Goal: Task Accomplishment & Management: Manage account settings

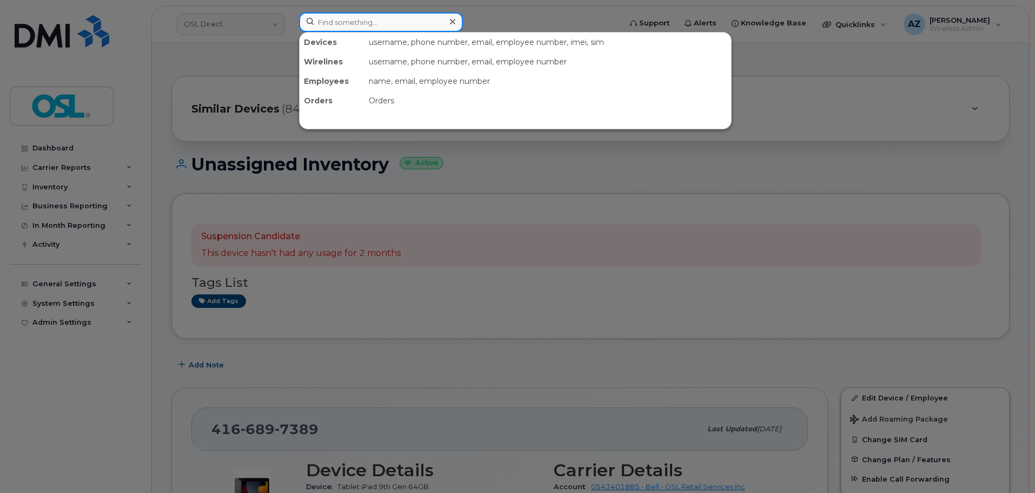
click at [389, 22] on input at bounding box center [381, 21] width 164 height 19
paste input "4383562694"
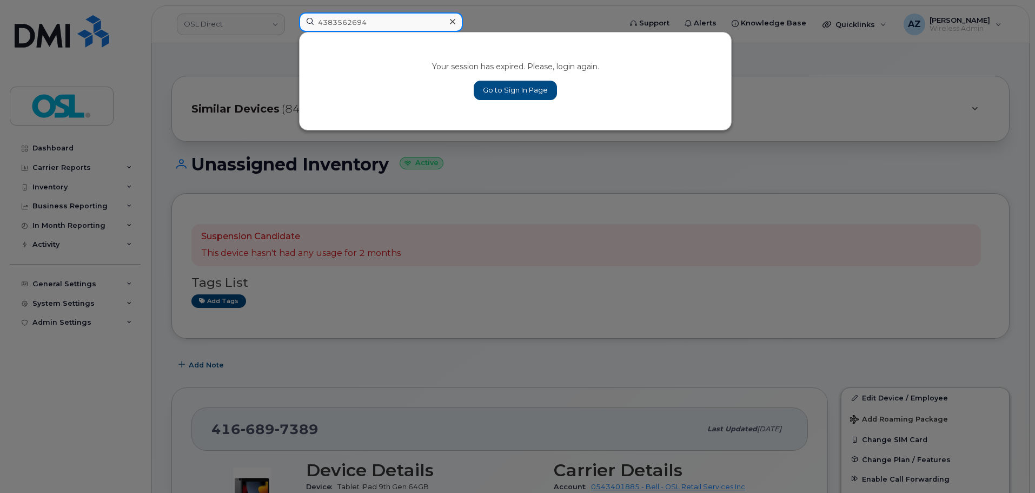
type input "4383562694"
click at [518, 84] on link "Go to Sign In Page" at bounding box center [515, 90] width 83 height 19
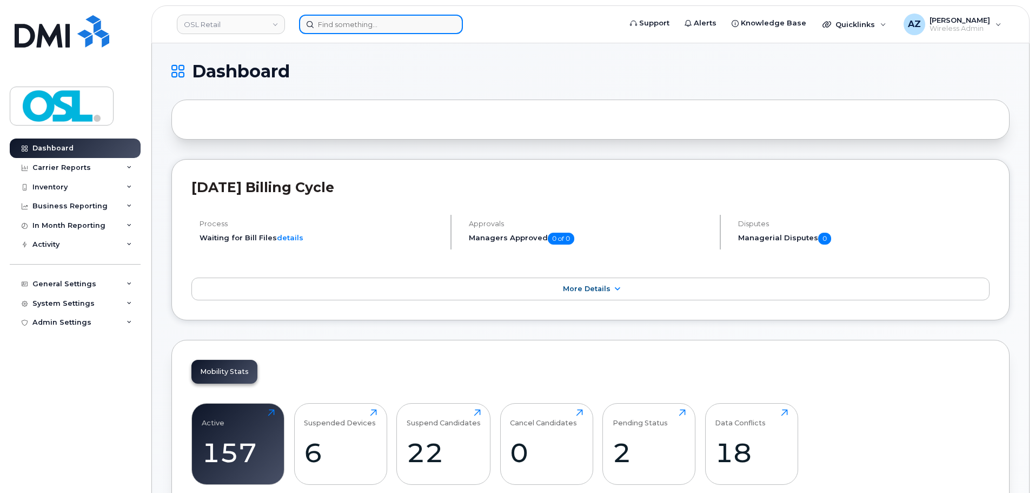
click at [367, 27] on input at bounding box center [381, 24] width 164 height 19
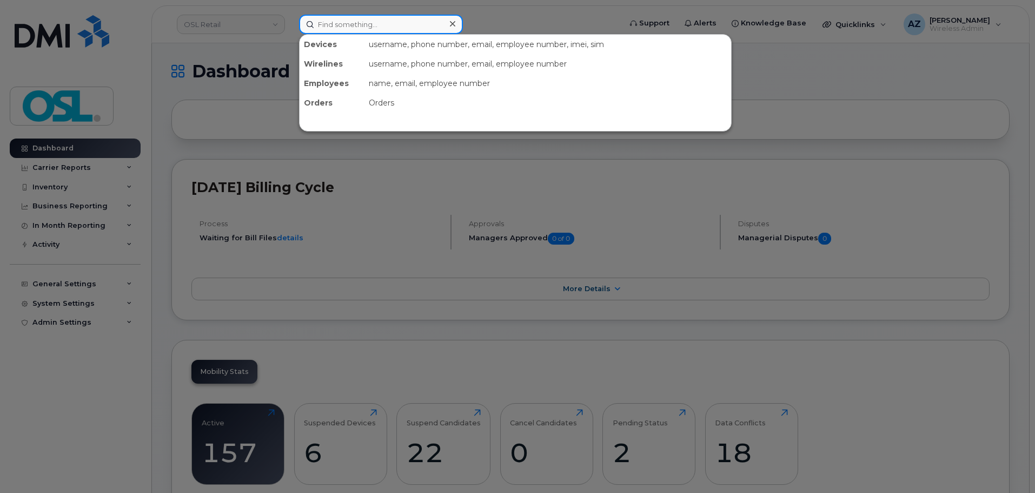
paste input "4383562694"
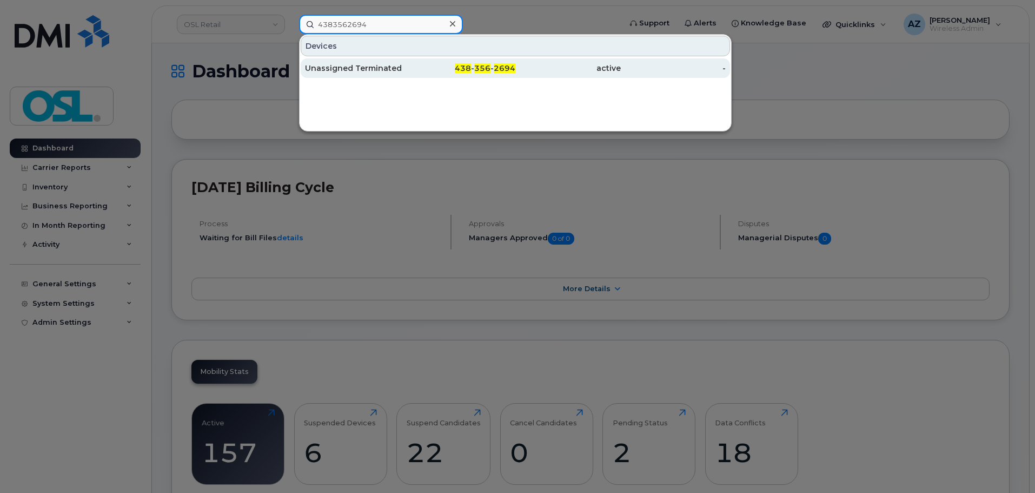
type input "4383562694"
click at [390, 75] on div "Unassigned Terminated" at bounding box center [357, 67] width 105 height 19
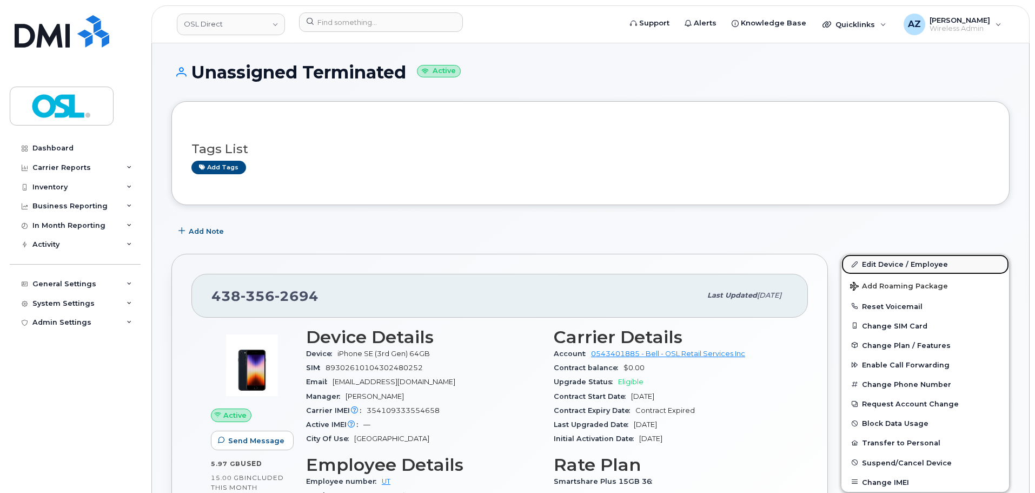
click at [896, 264] on link "Edit Device / Employee" at bounding box center [926, 263] width 168 height 19
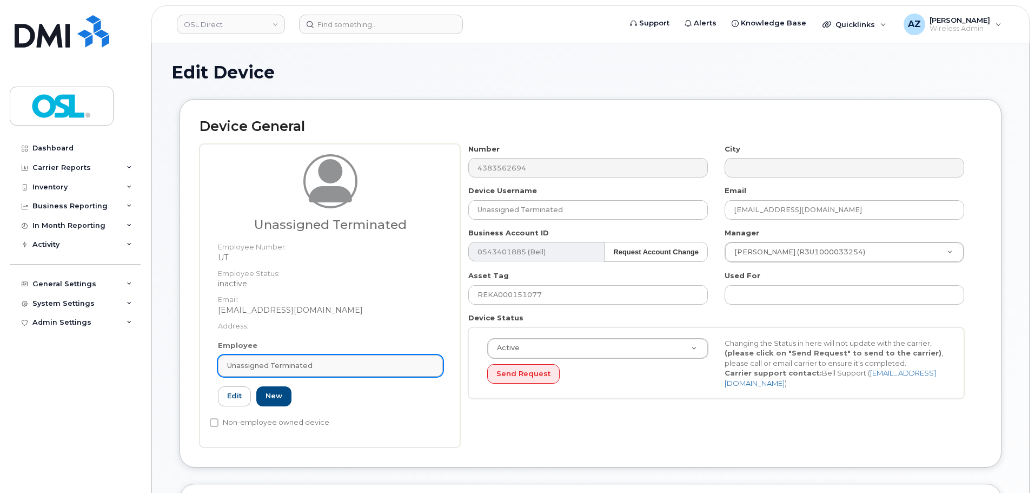
click at [333, 369] on div "Unassigned Terminated" at bounding box center [330, 365] width 207 height 10
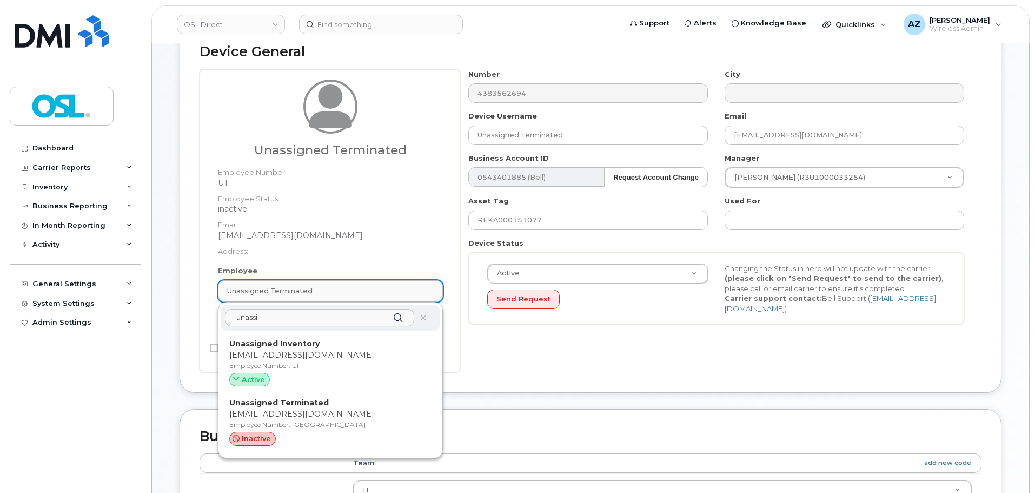
scroll to position [108, 0]
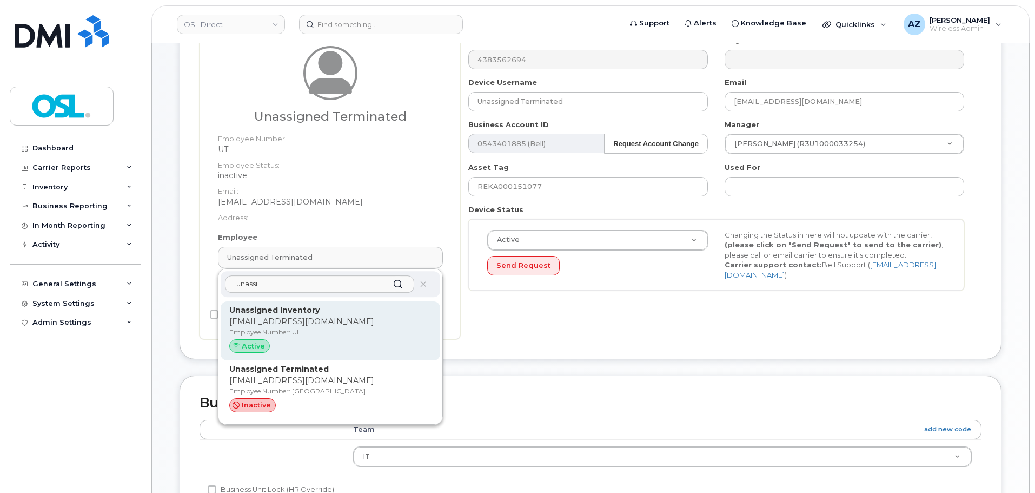
type input "unassi"
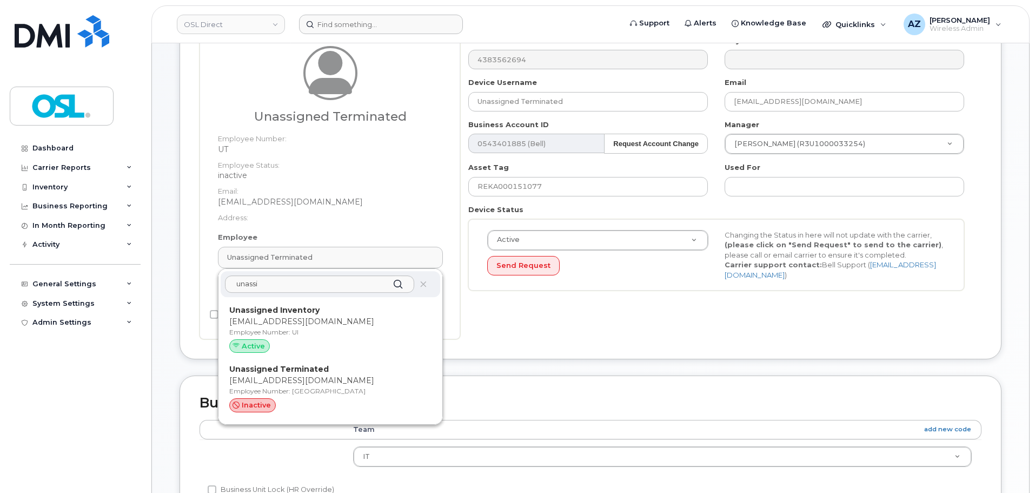
drag, startPoint x: 324, startPoint y: 320, endPoint x: 573, endPoint y: 34, distance: 379.9
click at [324, 320] on p "[EMAIL_ADDRESS][DOMAIN_NAME]" at bounding box center [330, 321] width 202 height 11
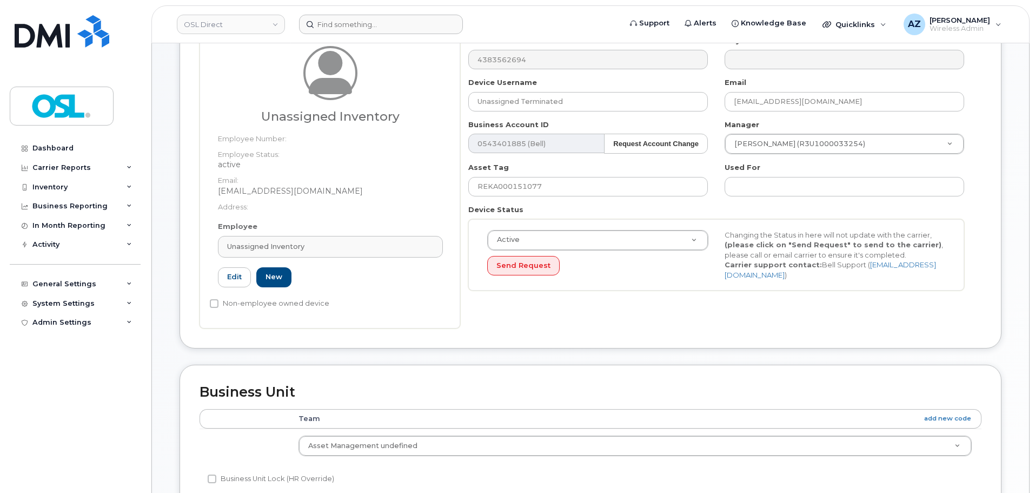
type input "UI"
type input "Unassigned Inventory"
type input "support@osldirect.com"
type input "4724252"
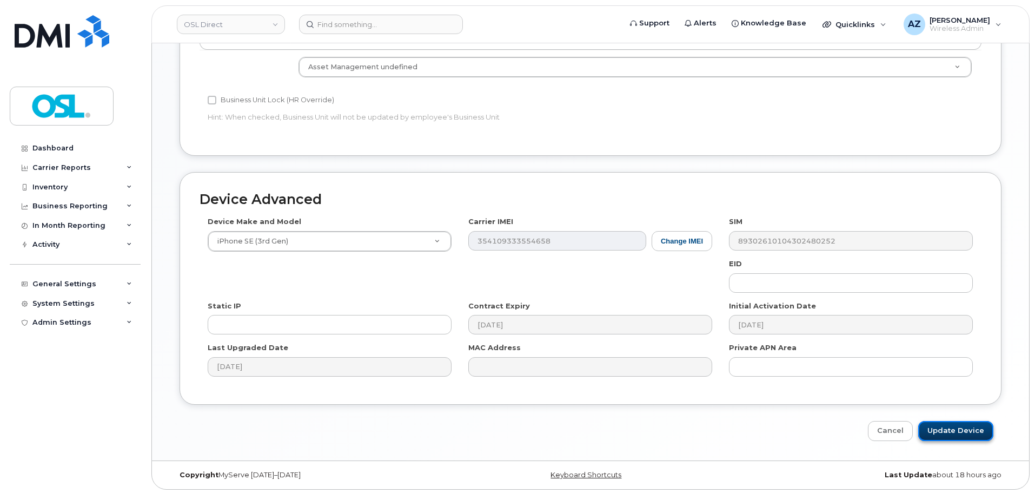
click at [951, 432] on input "Update Device" at bounding box center [955, 431] width 75 height 20
type input "Saving..."
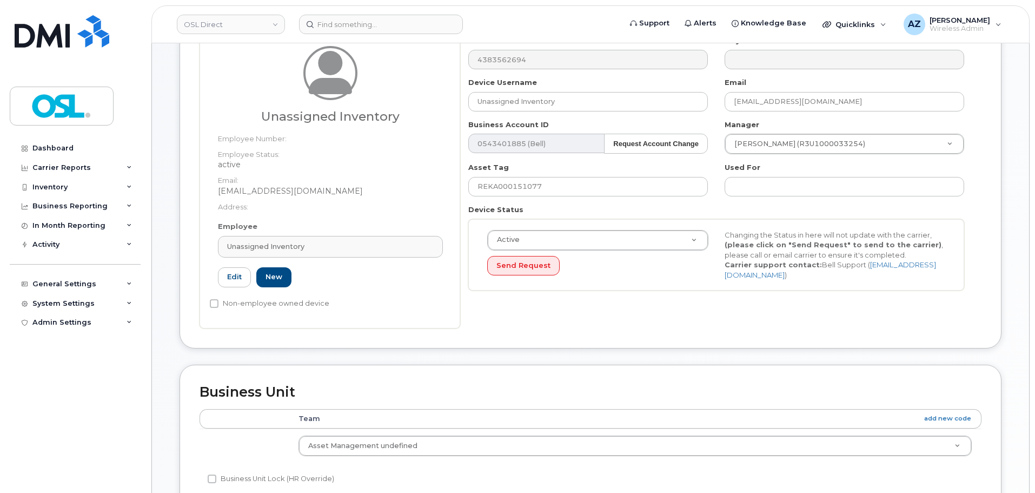
scroll to position [0, 0]
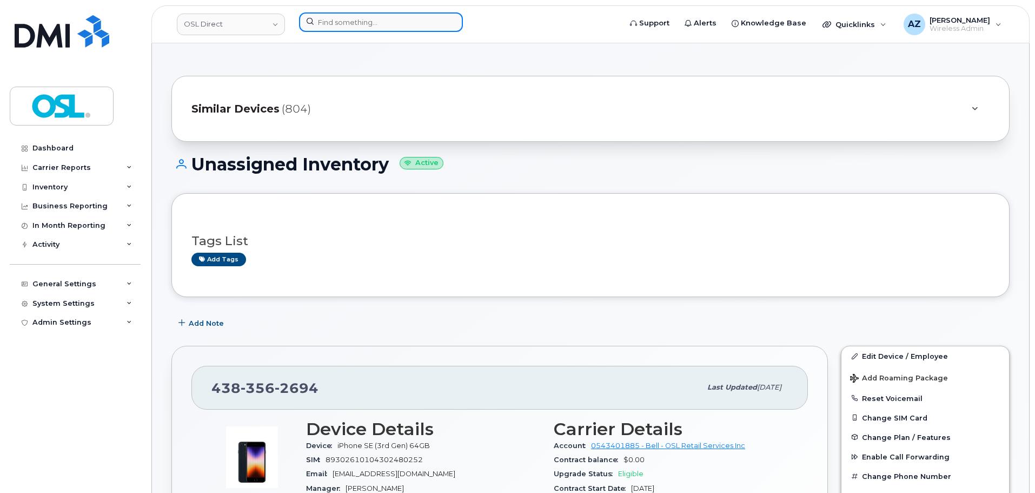
click at [402, 27] on input at bounding box center [381, 21] width 164 height 19
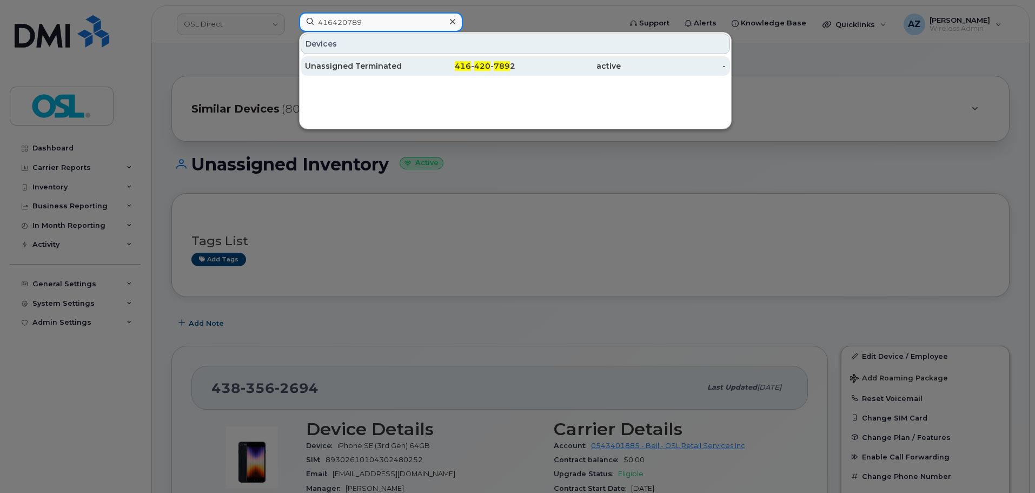
type input "416420789"
click at [398, 67] on div "Unassigned Terminated" at bounding box center [357, 66] width 105 height 11
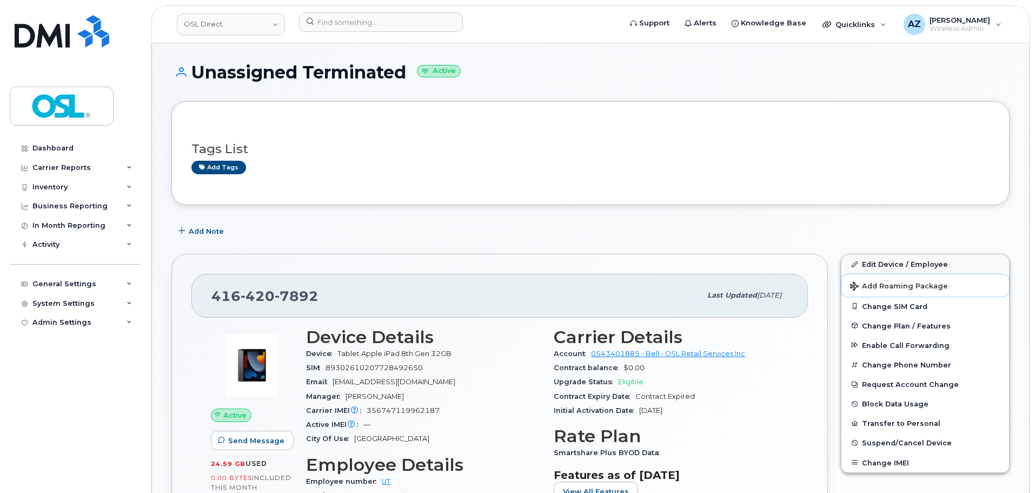
click at [879, 274] on button "Add Roaming Package" at bounding box center [926, 285] width 168 height 22
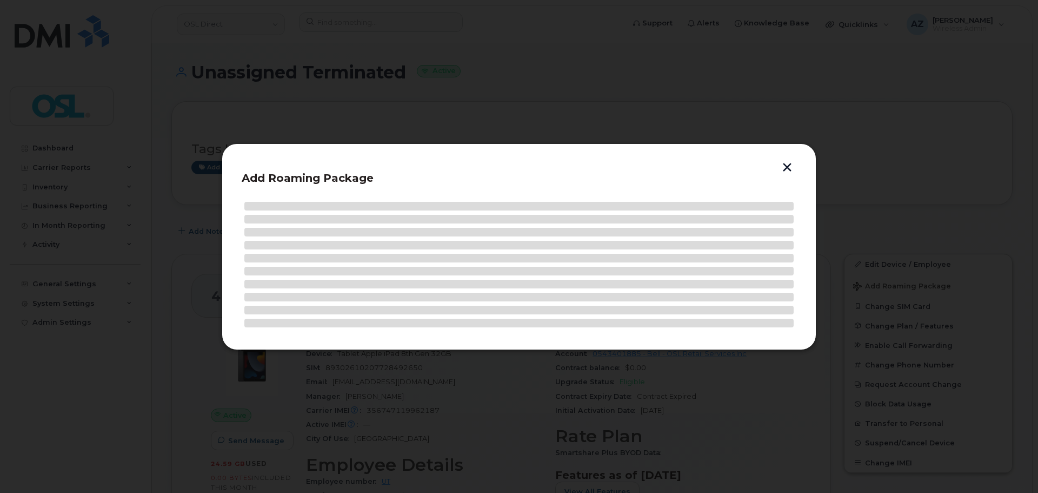
click at [785, 167] on button "button" at bounding box center [787, 168] width 16 height 11
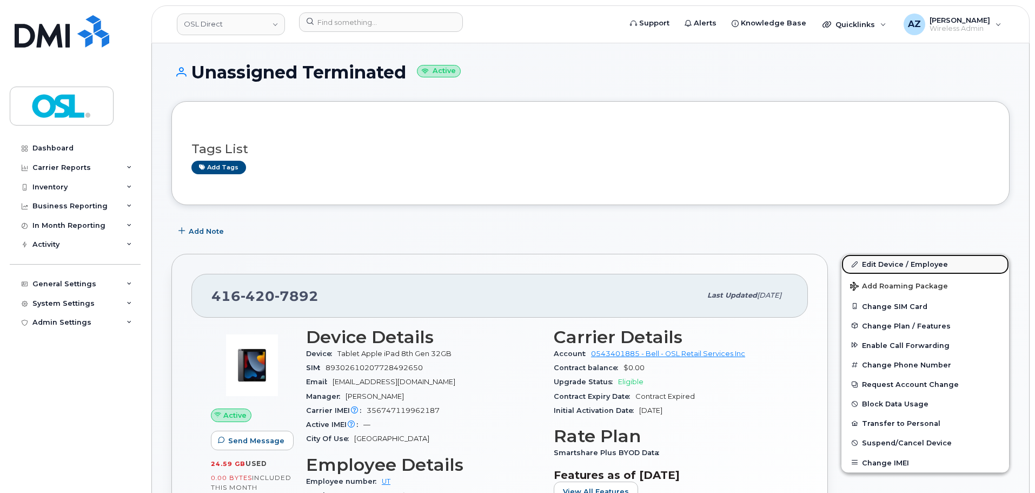
click at [882, 262] on link "Edit Device / Employee" at bounding box center [926, 263] width 168 height 19
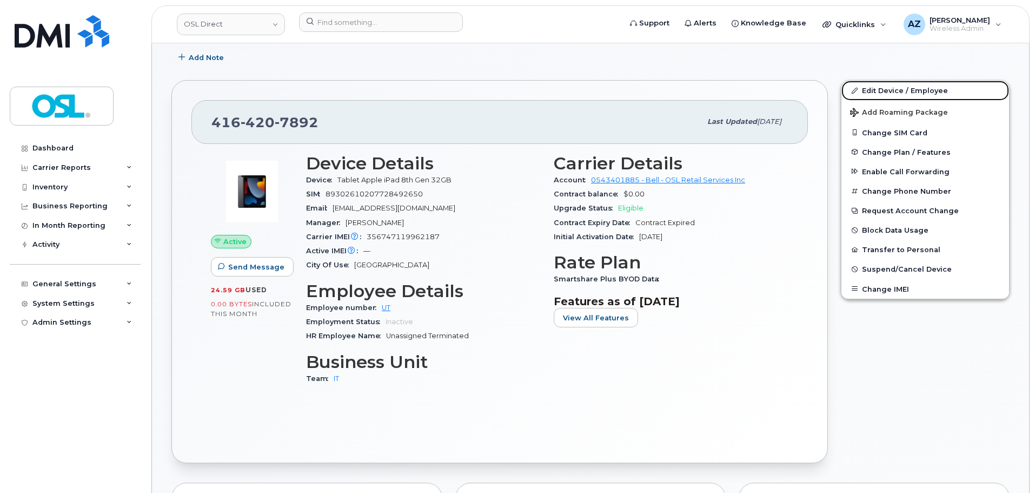
scroll to position [216, 0]
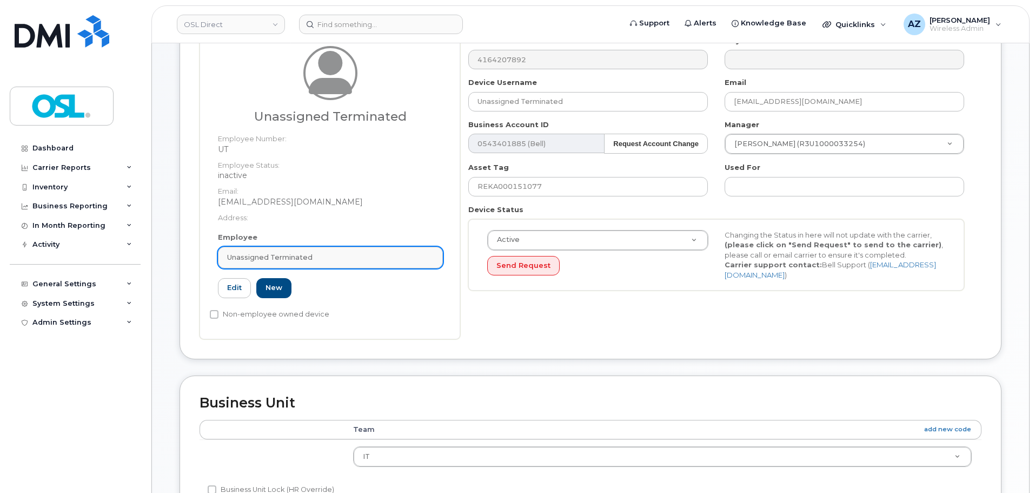
click at [298, 261] on span "Unassigned Terminated" at bounding box center [269, 257] width 85 height 10
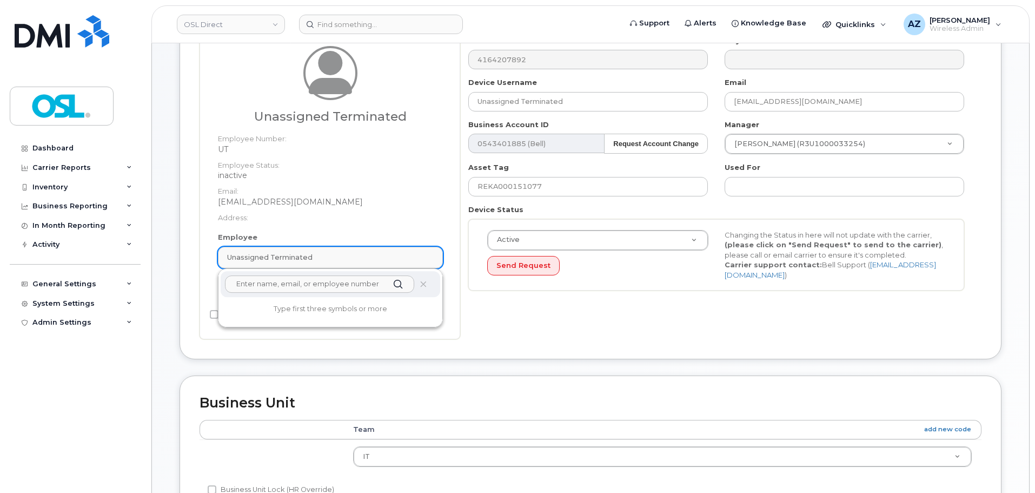
scroll to position [108, 0]
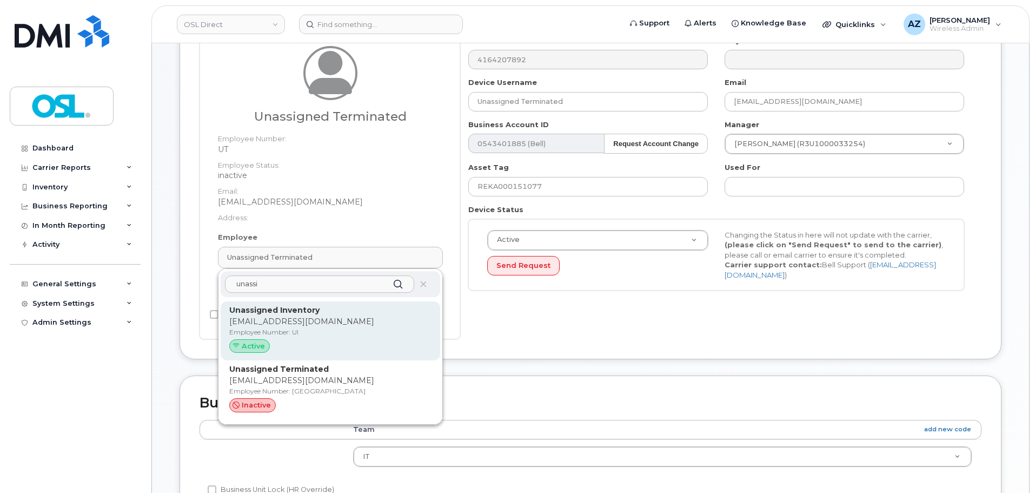
type input "unassi"
click at [293, 317] on p "[EMAIL_ADDRESS][DOMAIN_NAME]" at bounding box center [330, 321] width 202 height 11
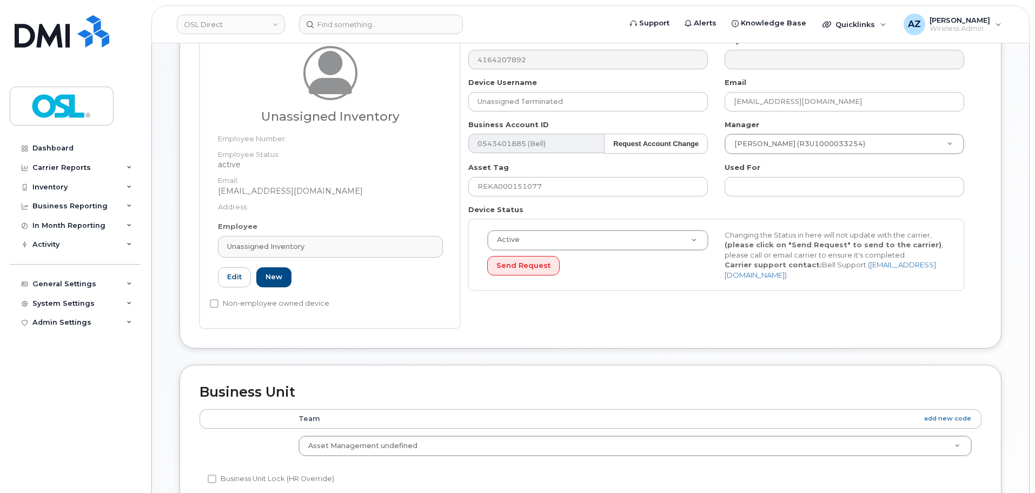
type input "UI"
type input "Unassigned Inventory"
type input "[EMAIL_ADDRESS][DOMAIN_NAME]"
type input "4724252"
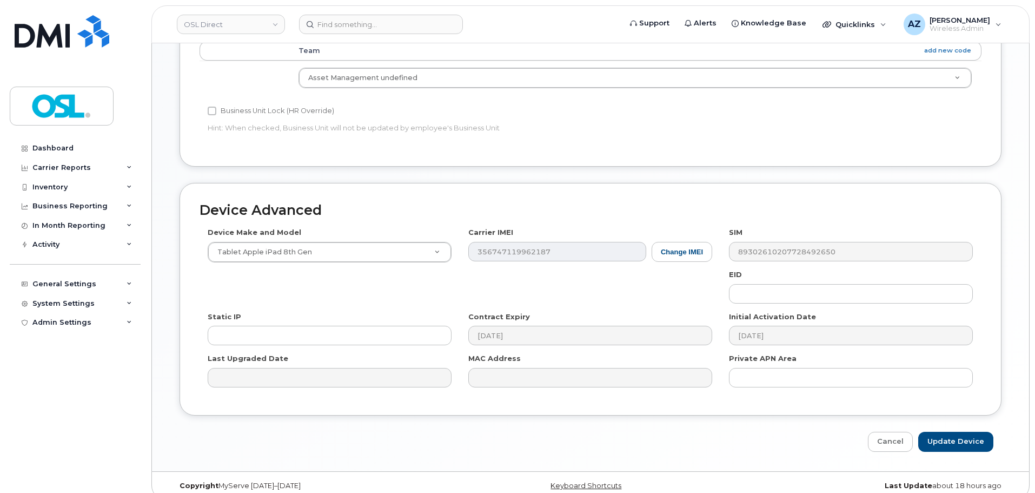
scroll to position [489, 0]
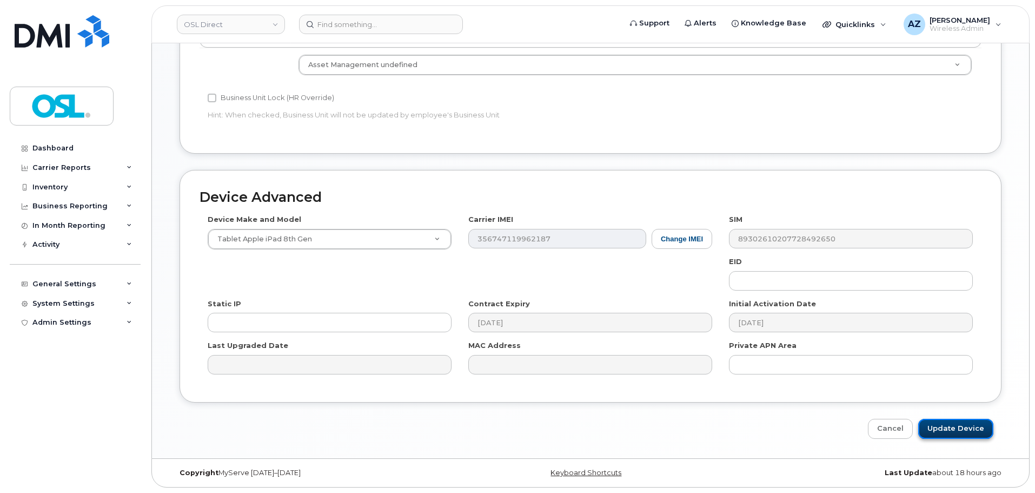
click at [960, 438] on input "Update Device" at bounding box center [955, 429] width 75 height 20
type input "Saving..."
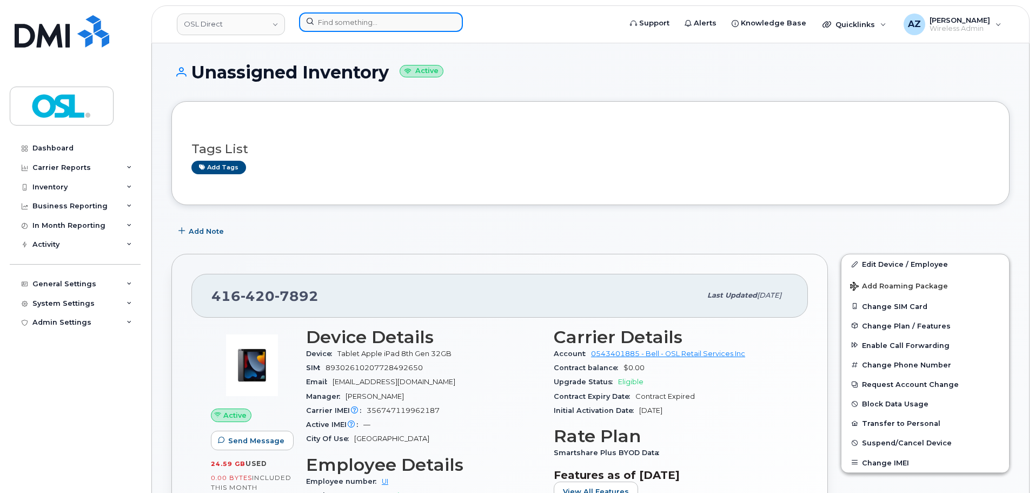
click at [377, 25] on input at bounding box center [381, 21] width 164 height 19
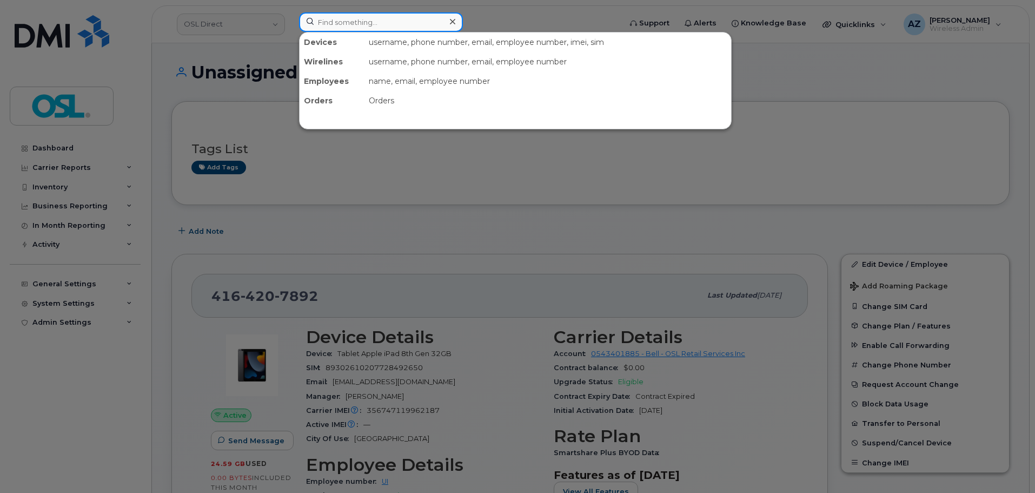
paste input "14164533716"
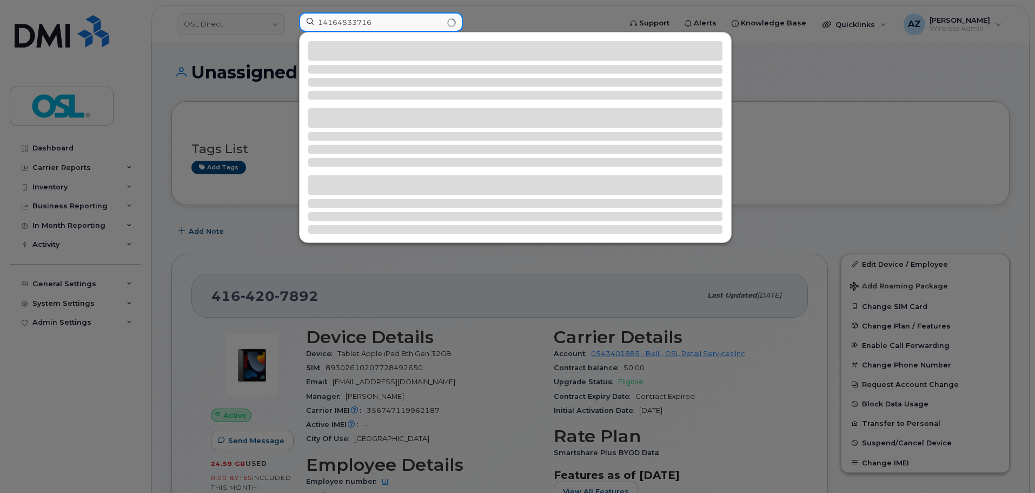
click at [322, 19] on input "14164533716" at bounding box center [381, 21] width 164 height 19
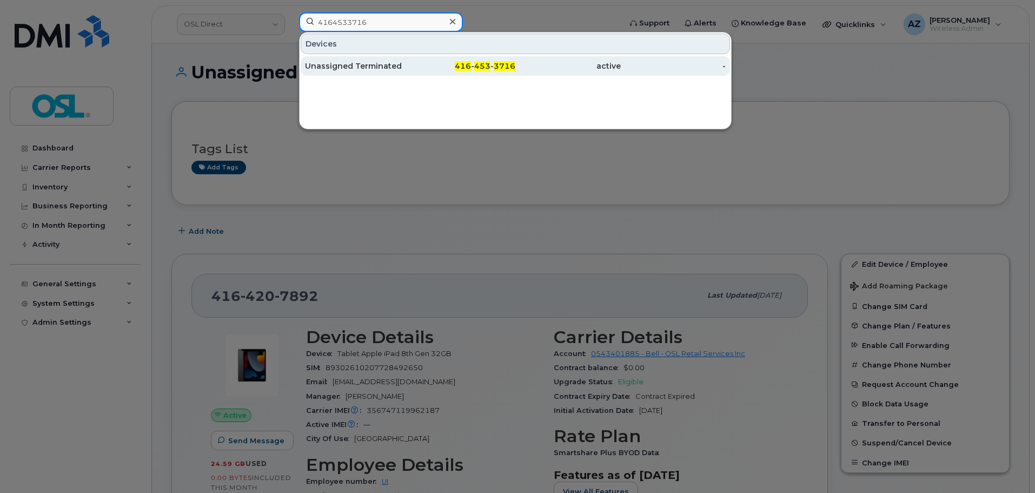
type input "4164533716"
click at [368, 69] on div "Unassigned Terminated" at bounding box center [357, 66] width 105 height 11
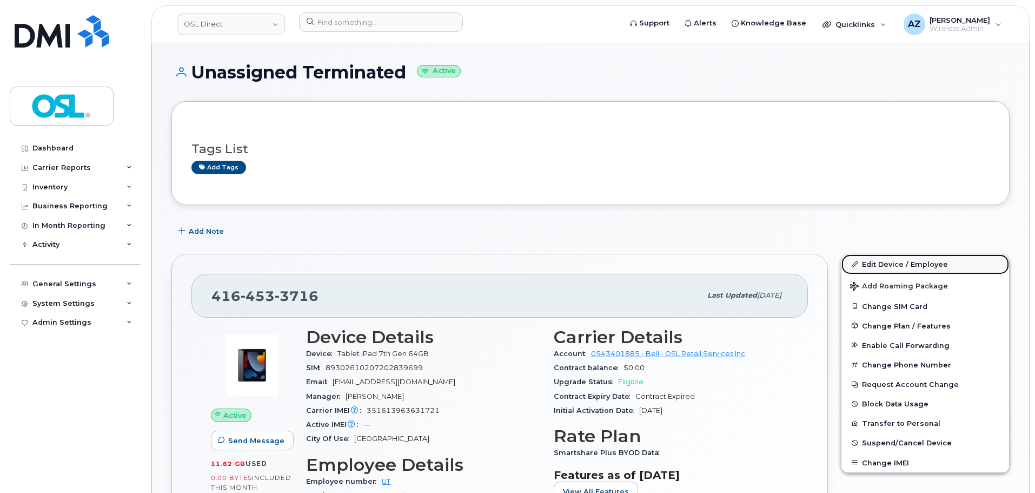
click at [888, 264] on link "Edit Device / Employee" at bounding box center [926, 263] width 168 height 19
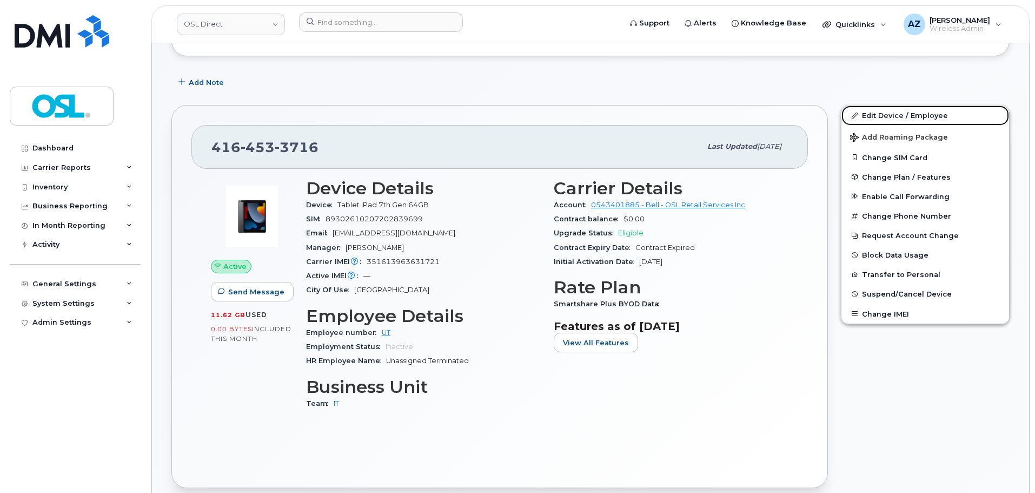
scroll to position [216, 0]
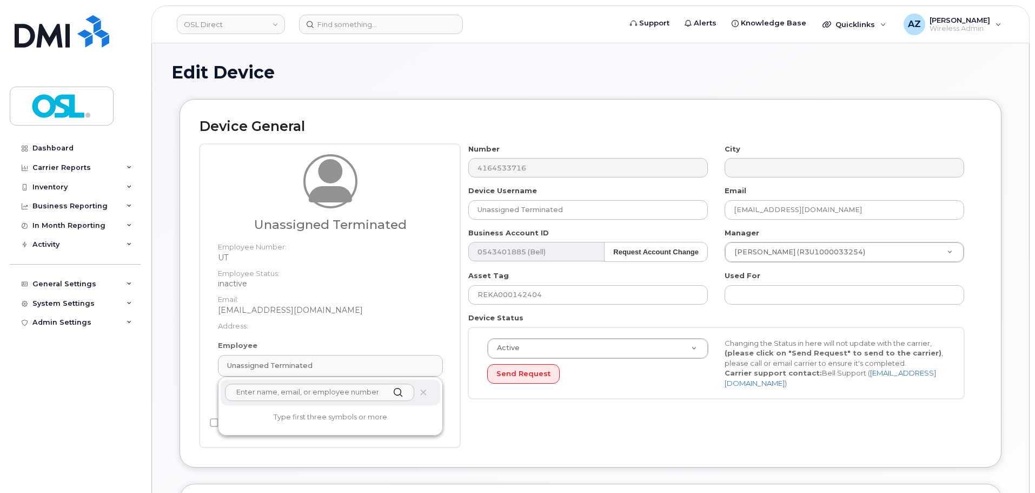
scroll to position [162, 0]
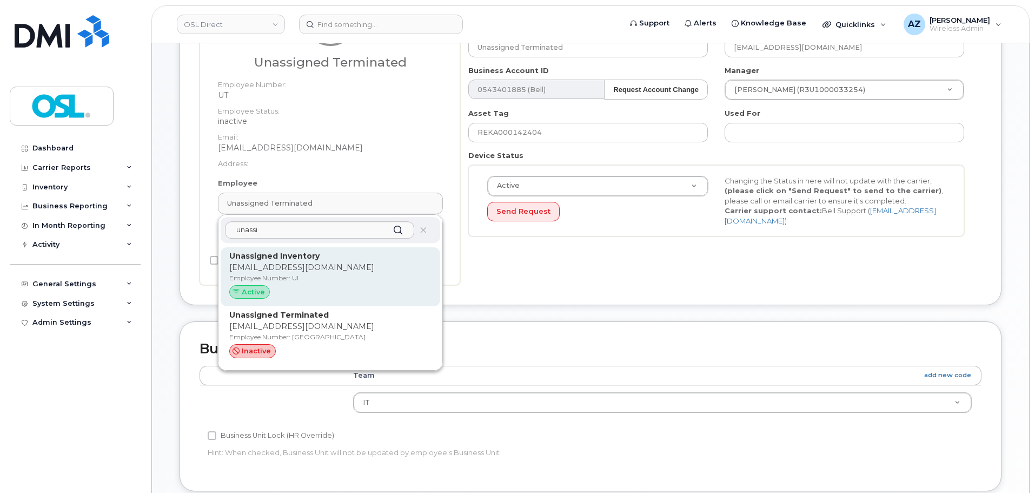
type input "unassi"
click at [295, 265] on p "[EMAIL_ADDRESS][DOMAIN_NAME]" at bounding box center [330, 267] width 202 height 11
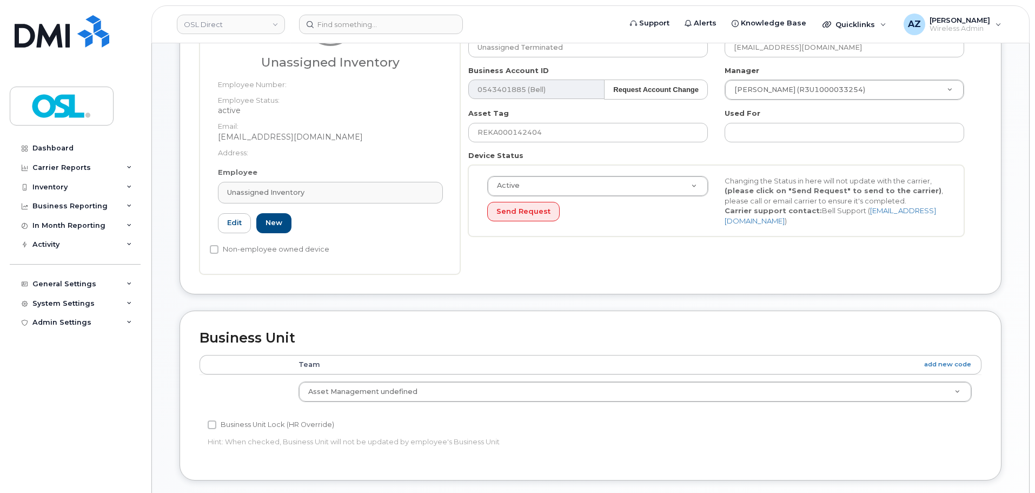
type input "UI"
type input "Unassigned Inventory"
type input "[EMAIL_ADDRESS][DOMAIN_NAME]"
type input "4724252"
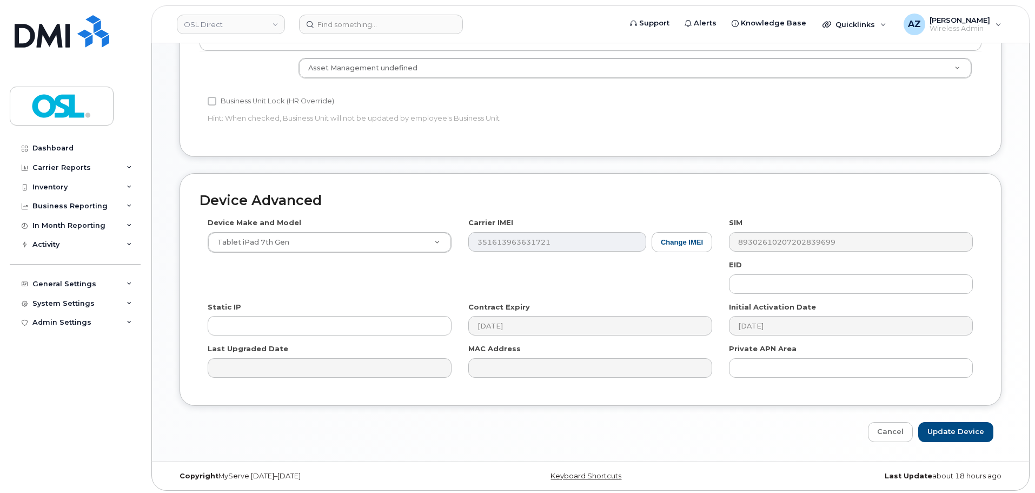
scroll to position [489, 0]
click at [967, 432] on input "Update Device" at bounding box center [955, 429] width 75 height 20
type input "Saving..."
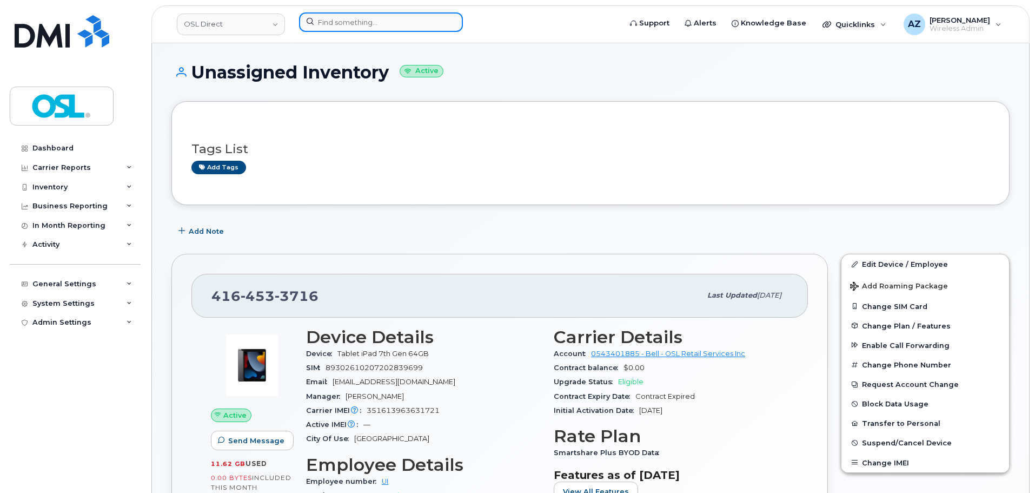
click at [366, 22] on input at bounding box center [381, 21] width 164 height 19
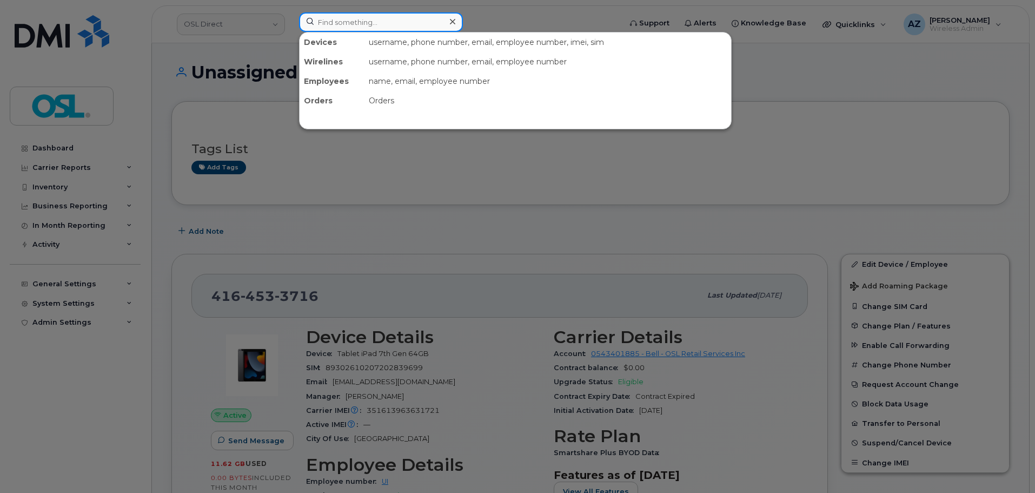
paste input "+14383361793"
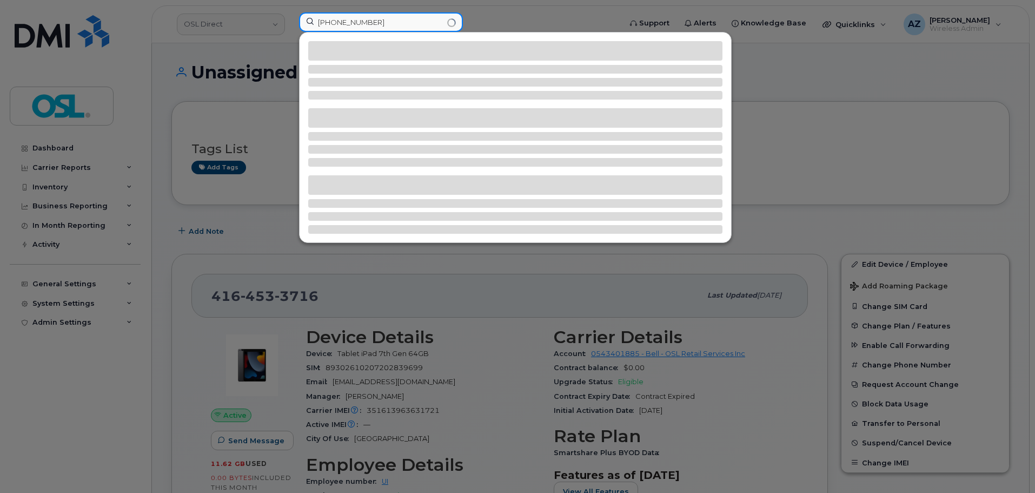
click at [328, 22] on input "+14383361793" at bounding box center [381, 21] width 164 height 19
drag, startPoint x: 363, startPoint y: 25, endPoint x: 284, endPoint y: 28, distance: 79.5
click at [290, 28] on div "4383361793" at bounding box center [456, 24] width 332 height 24
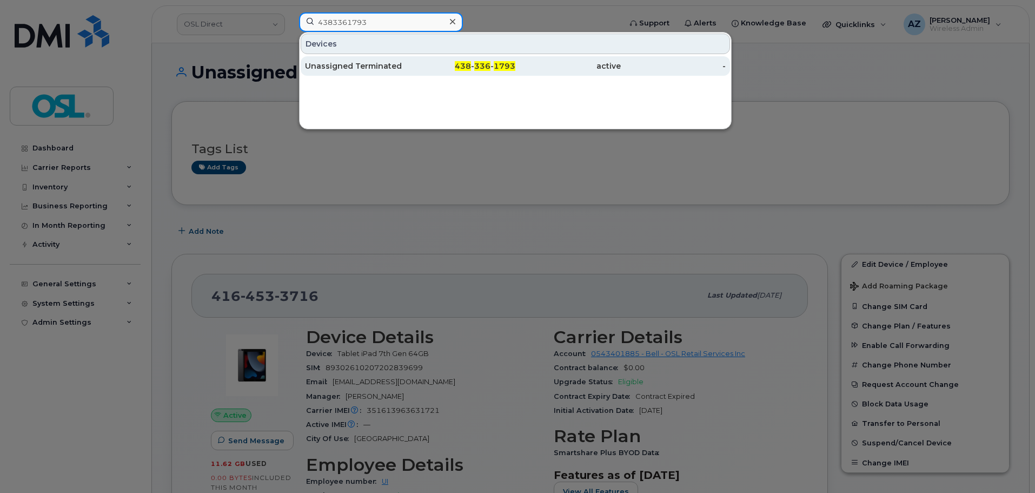
type input "4383361793"
click at [358, 72] on div "Unassigned Terminated" at bounding box center [357, 65] width 105 height 19
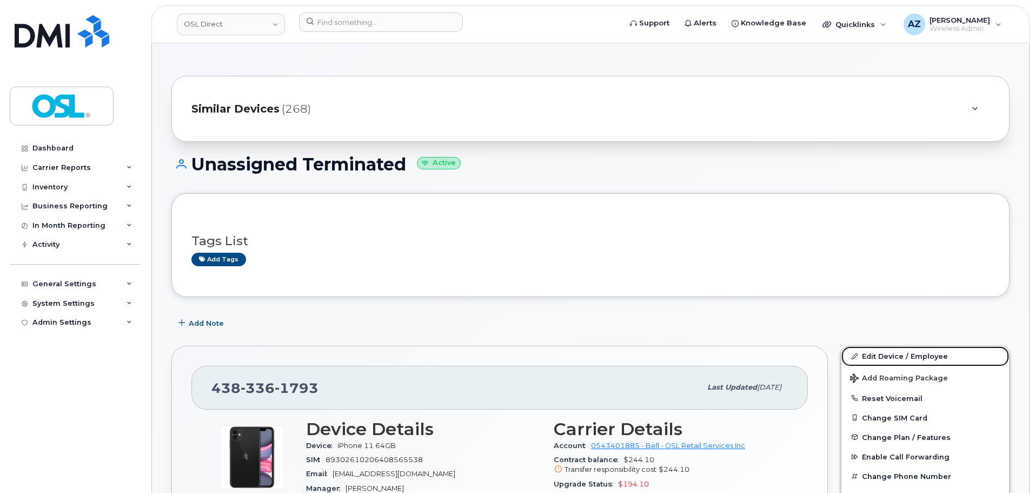
drag, startPoint x: 887, startPoint y: 350, endPoint x: 677, endPoint y: 297, distance: 216.4
click at [887, 350] on link "Edit Device / Employee" at bounding box center [926, 355] width 168 height 19
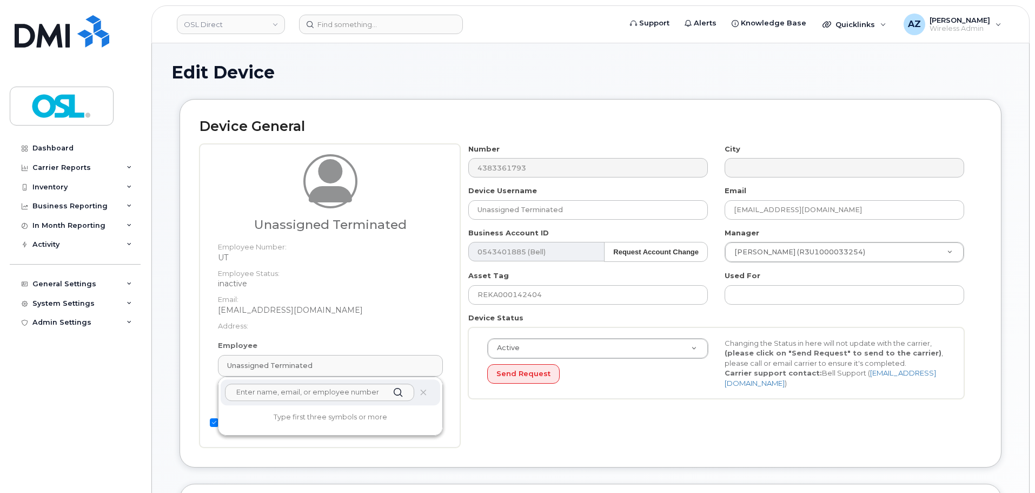
scroll to position [108, 0]
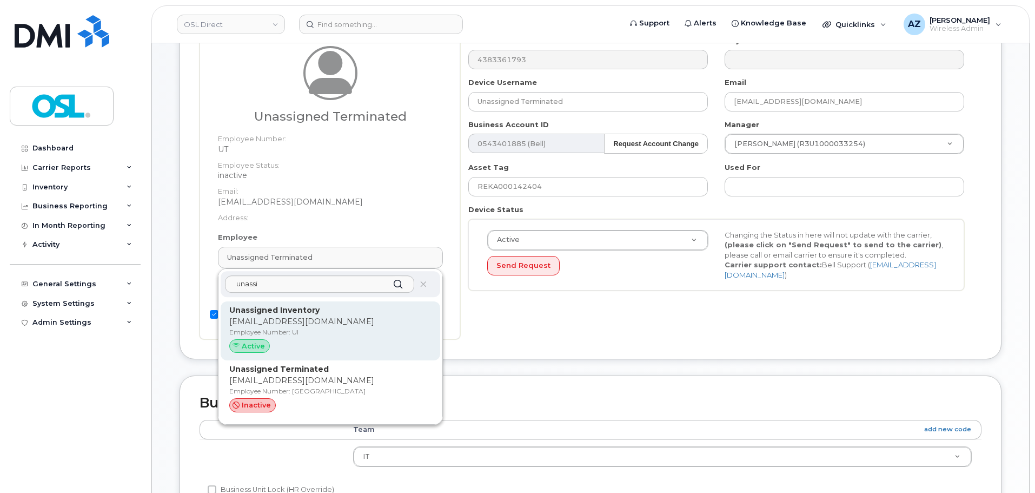
type input "unassi"
click at [303, 314] on strong "Unassigned Inventory" at bounding box center [274, 310] width 90 height 10
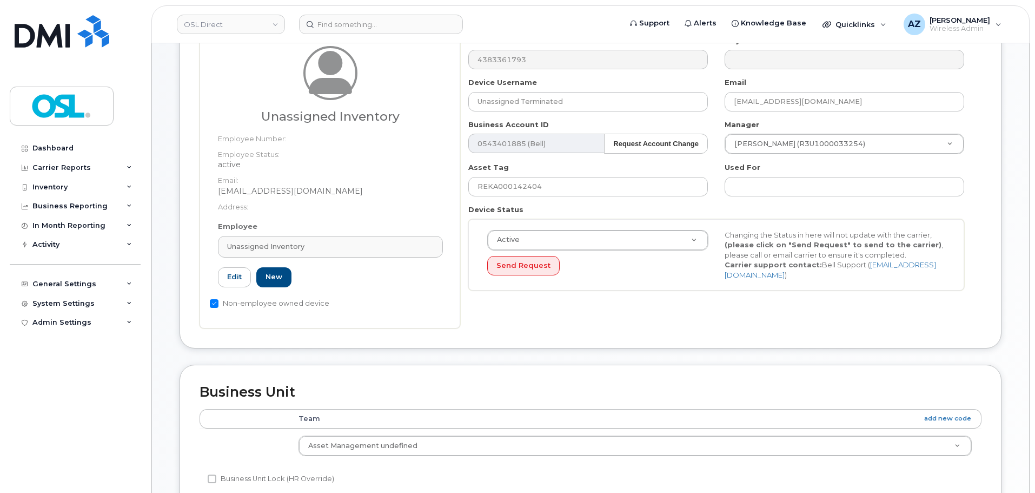
type input "UI"
type input "Unassigned Inventory"
type input "support@osldirect.com"
type input "4724252"
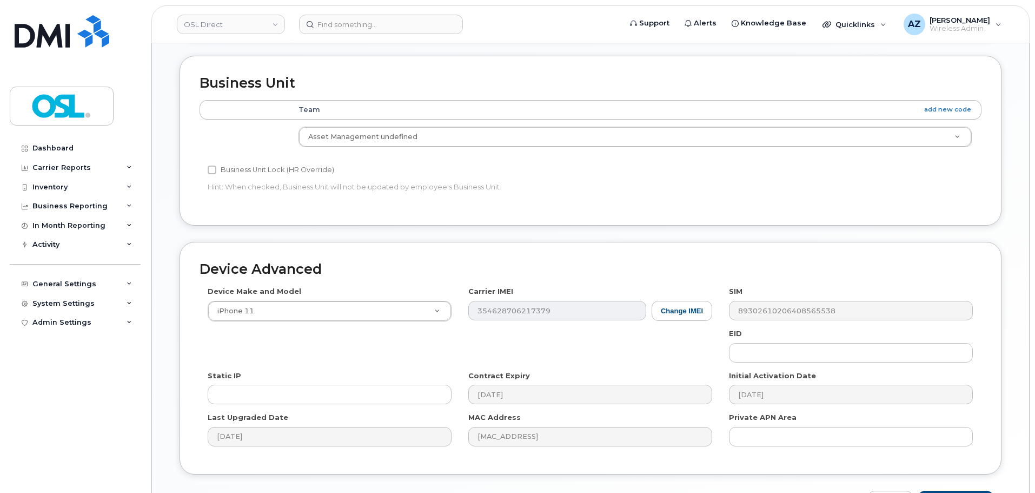
scroll to position [433, 0]
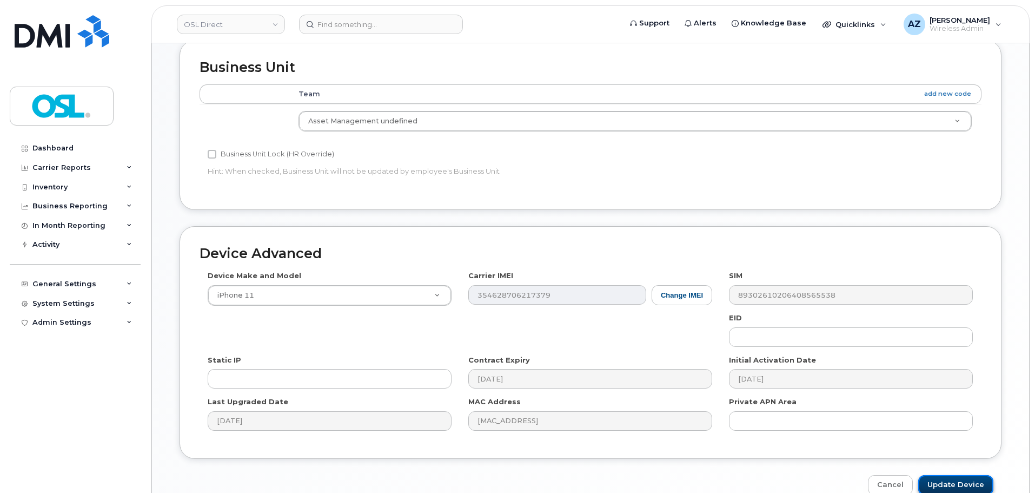
click at [961, 479] on input "Update Device" at bounding box center [955, 485] width 75 height 20
type input "Saving..."
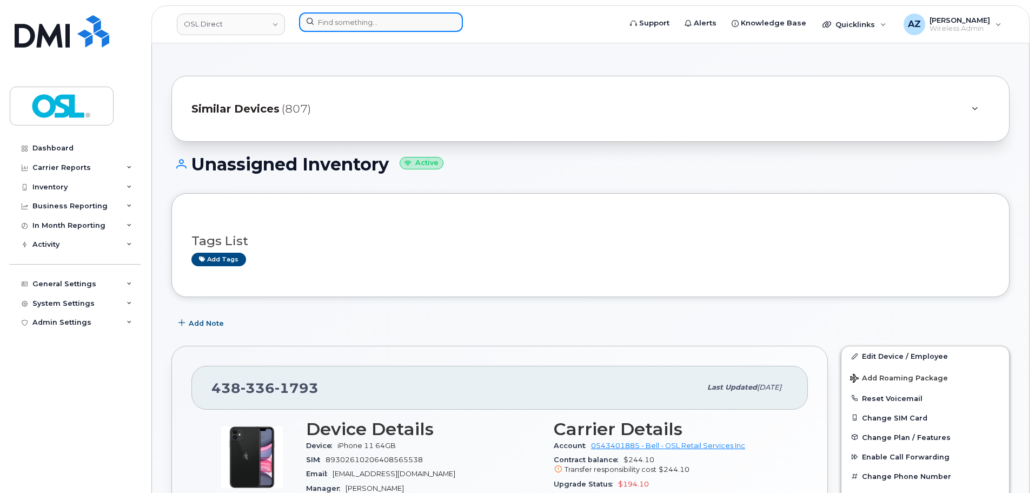
click at [378, 22] on input at bounding box center [381, 21] width 164 height 19
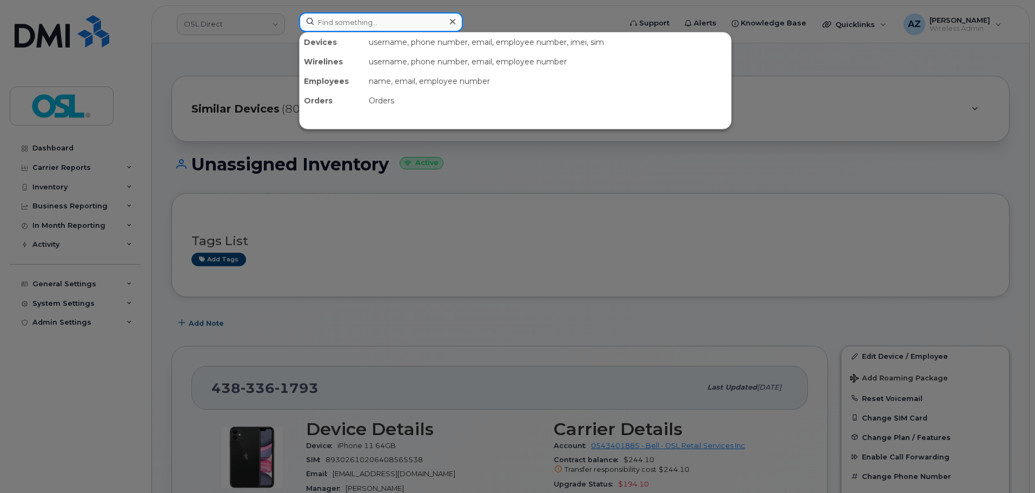
paste input "4168014898"
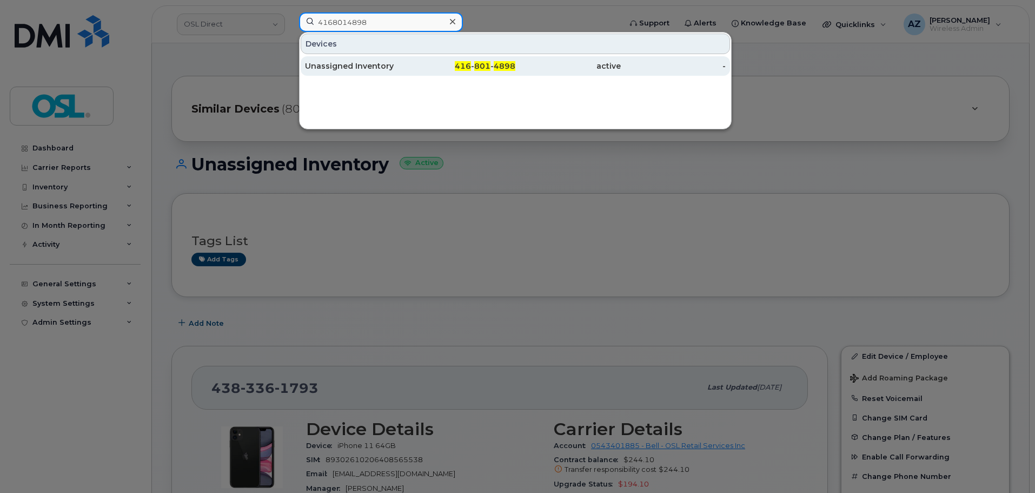
type input "4168014898"
click at [370, 69] on div "Unassigned Inventory" at bounding box center [357, 66] width 105 height 11
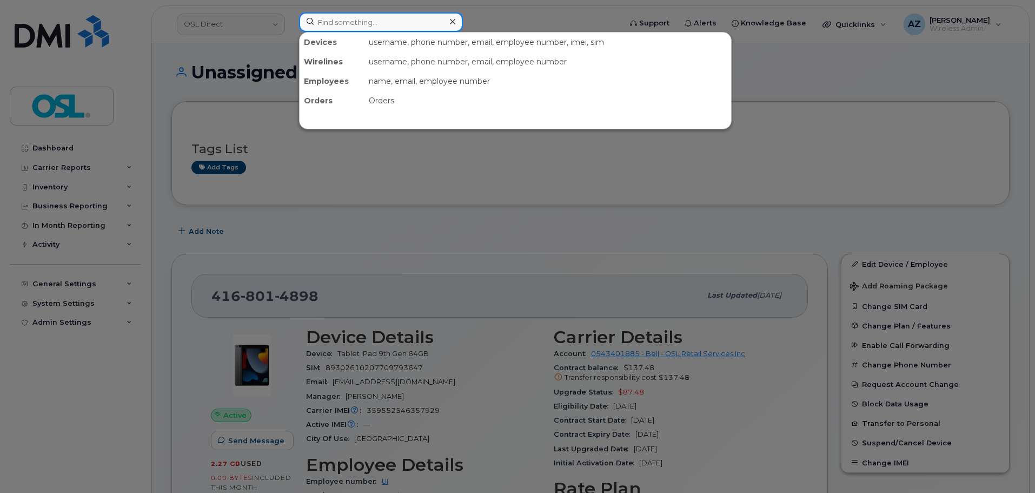
click at [335, 22] on input at bounding box center [381, 21] width 164 height 19
paste input "4312762413"
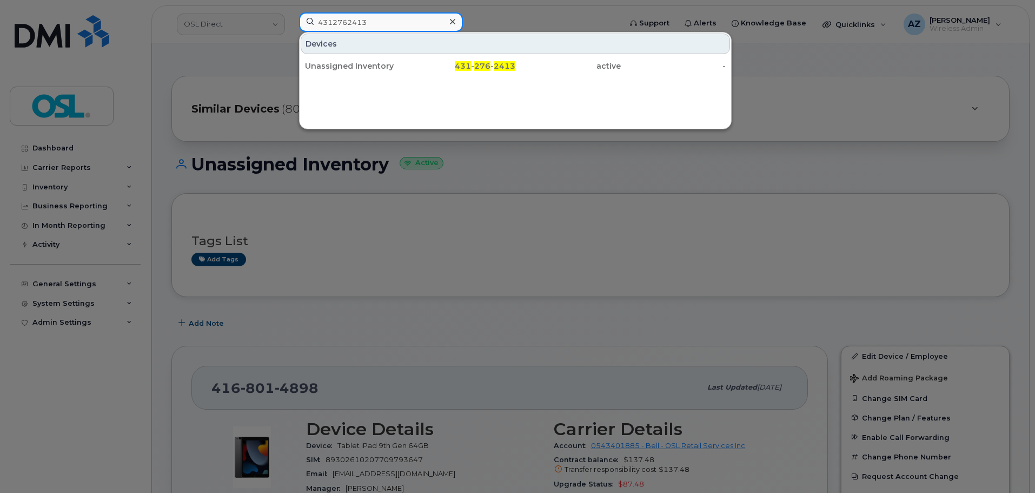
click at [401, 23] on input "4312762413" at bounding box center [381, 21] width 164 height 19
paste input "6473274307"
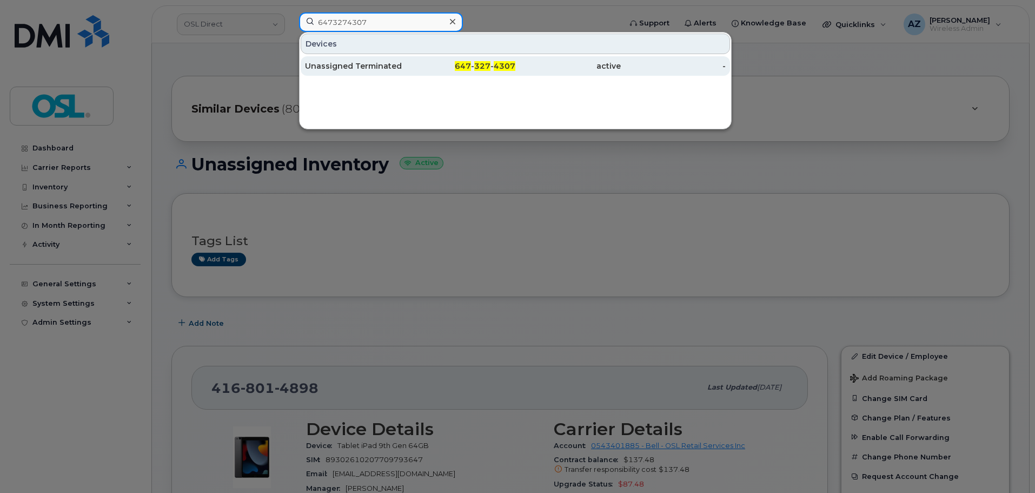
type input "6473274307"
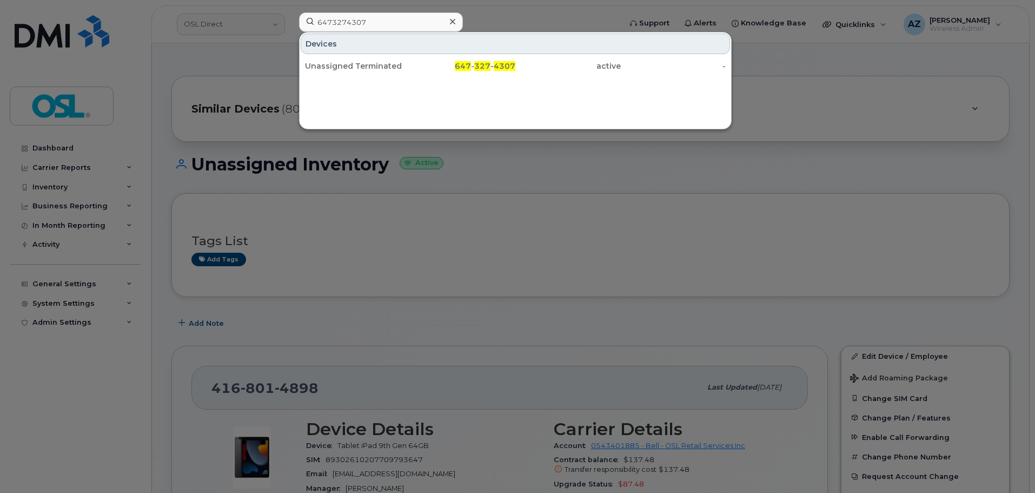
drag, startPoint x: 383, startPoint y: 61, endPoint x: 539, endPoint y: 98, distance: 160.3
click at [383, 61] on div "Unassigned Terminated" at bounding box center [357, 65] width 105 height 19
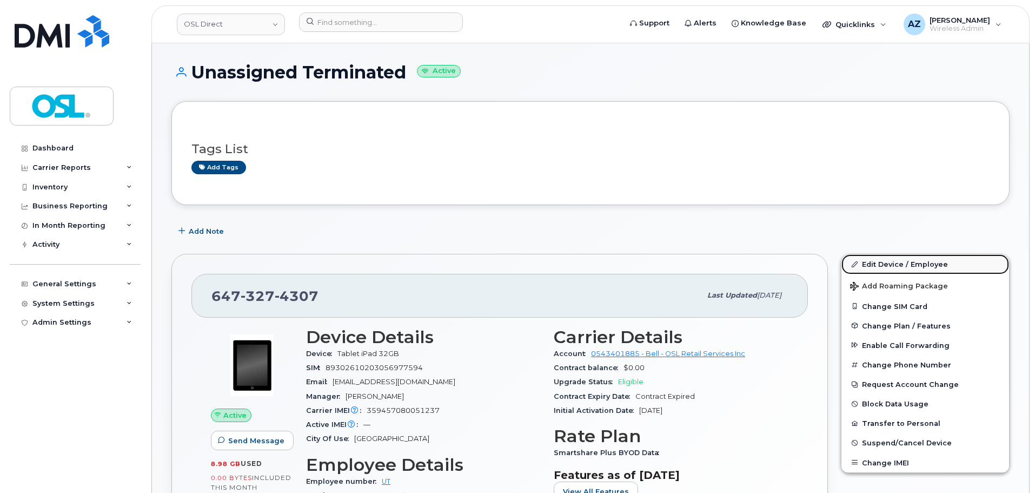
click at [878, 262] on link "Edit Device / Employee" at bounding box center [926, 263] width 168 height 19
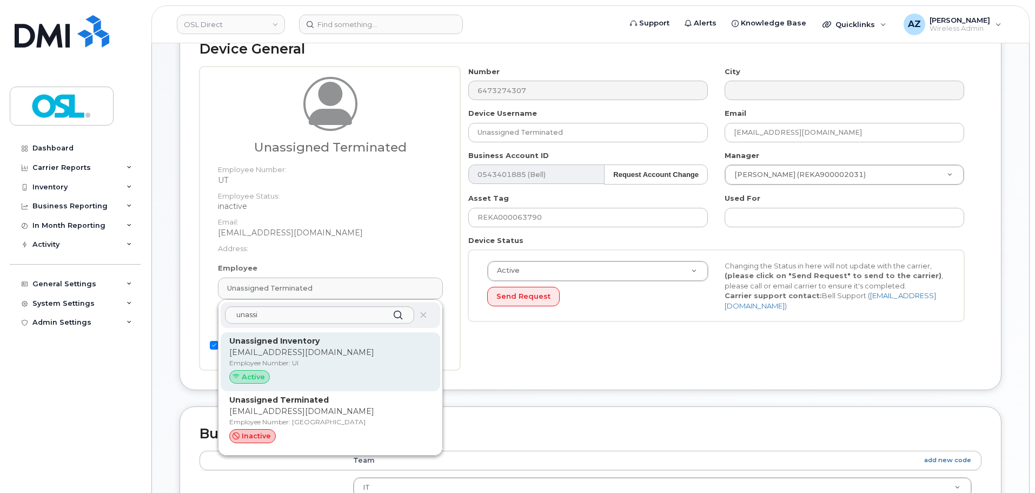
scroll to position [108, 0]
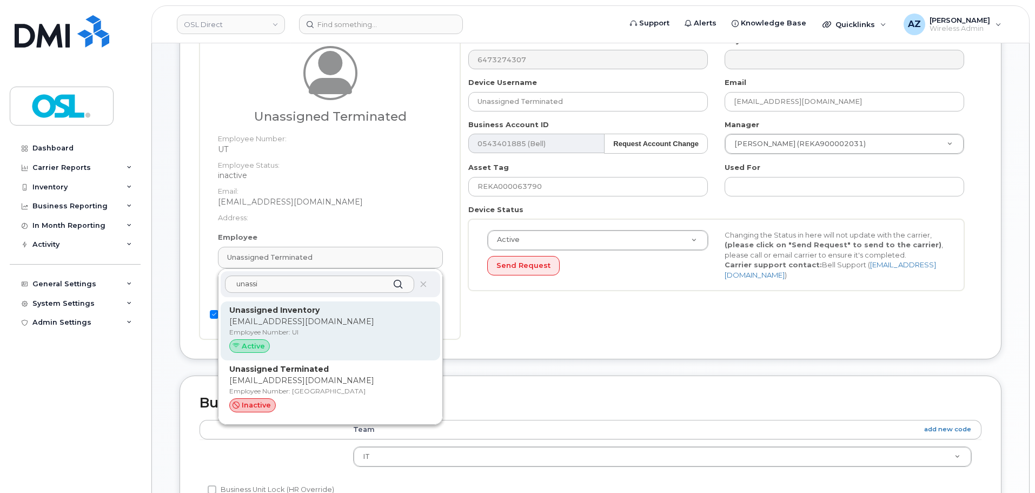
type input "unassi"
click at [330, 331] on p "Employee Number: UI" at bounding box center [330, 332] width 202 height 10
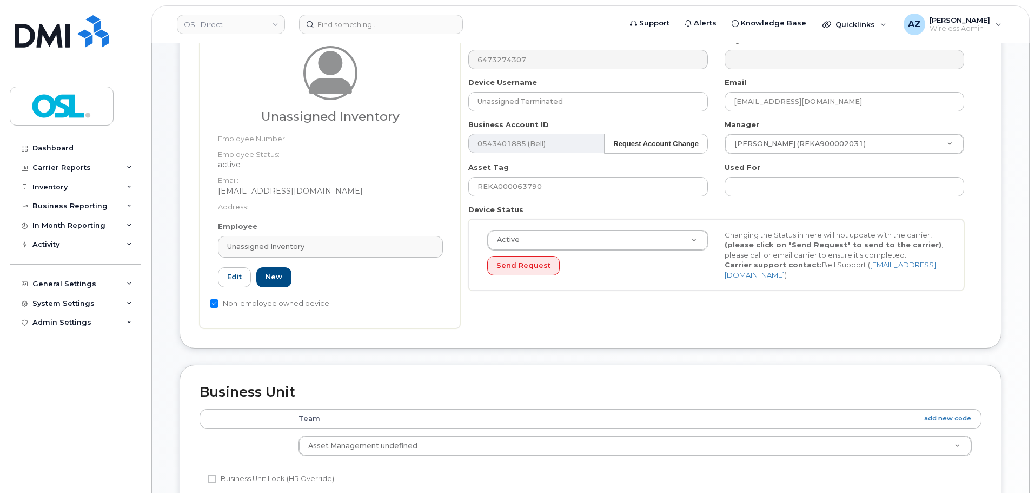
type input "UI"
type input "Unassigned Inventory"
type input "support@osldirect.com"
type input "4724252"
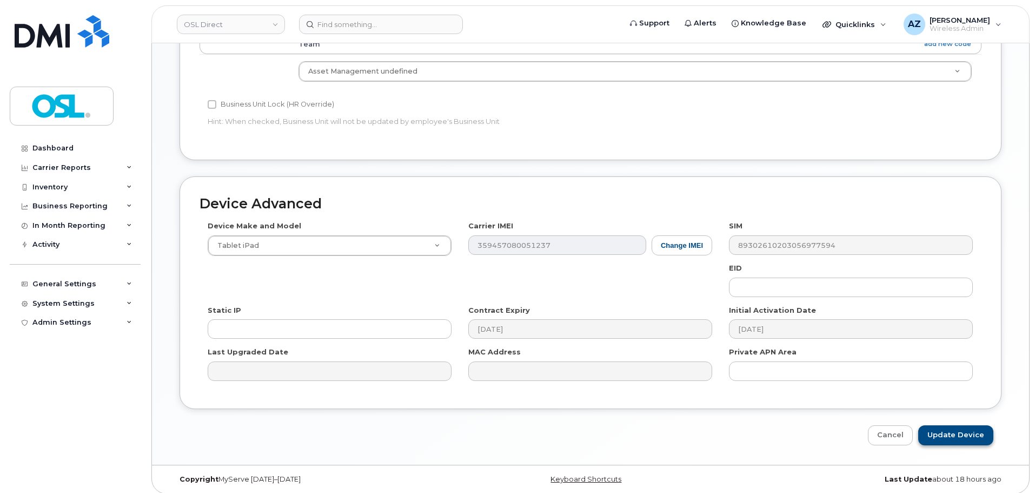
scroll to position [489, 0]
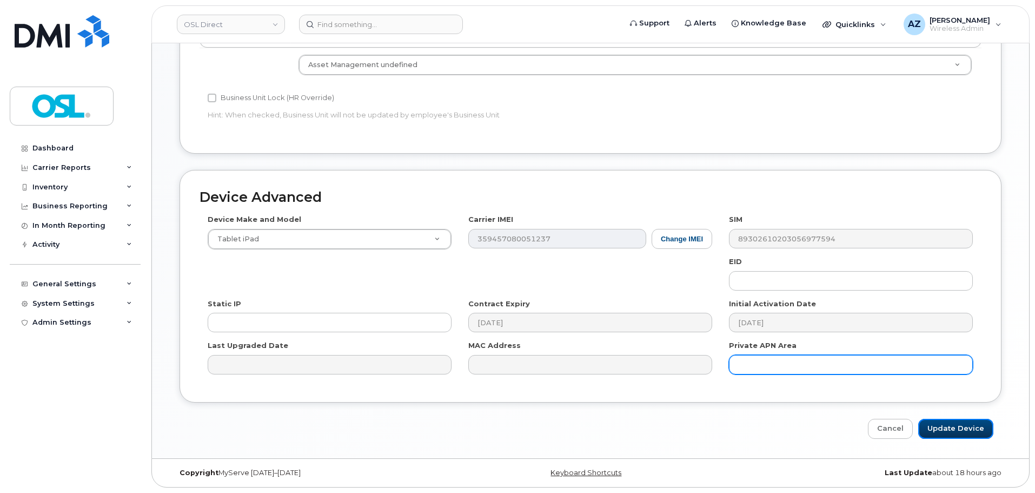
drag, startPoint x: 964, startPoint y: 427, endPoint x: 764, endPoint y: 366, distance: 209.1
click at [964, 427] on input "Update Device" at bounding box center [955, 429] width 75 height 20
type input "Saving..."
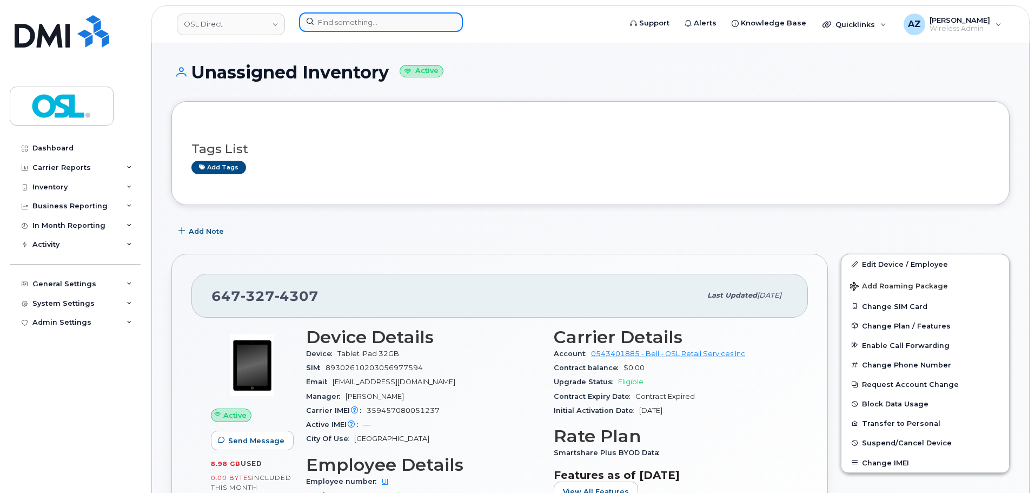
click at [427, 25] on input at bounding box center [381, 21] width 164 height 19
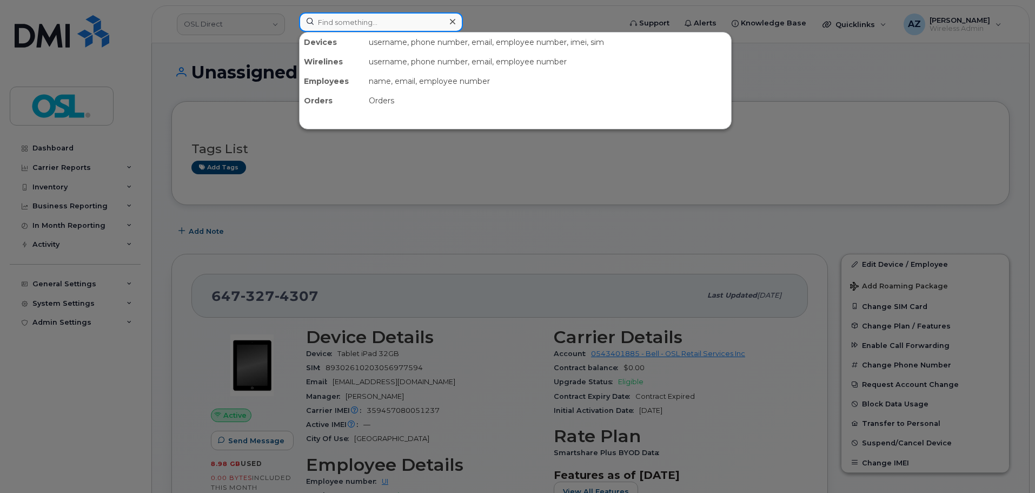
paste input "6473549162"
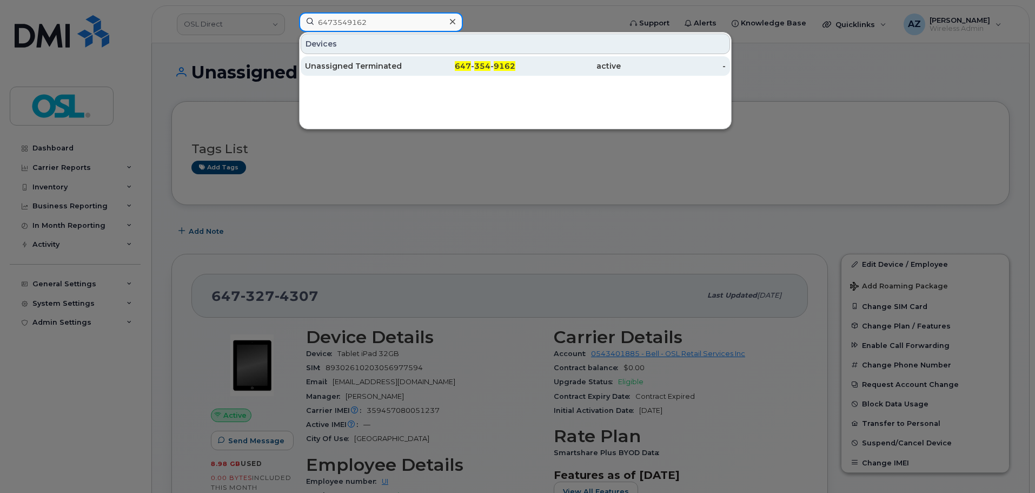
type input "6473549162"
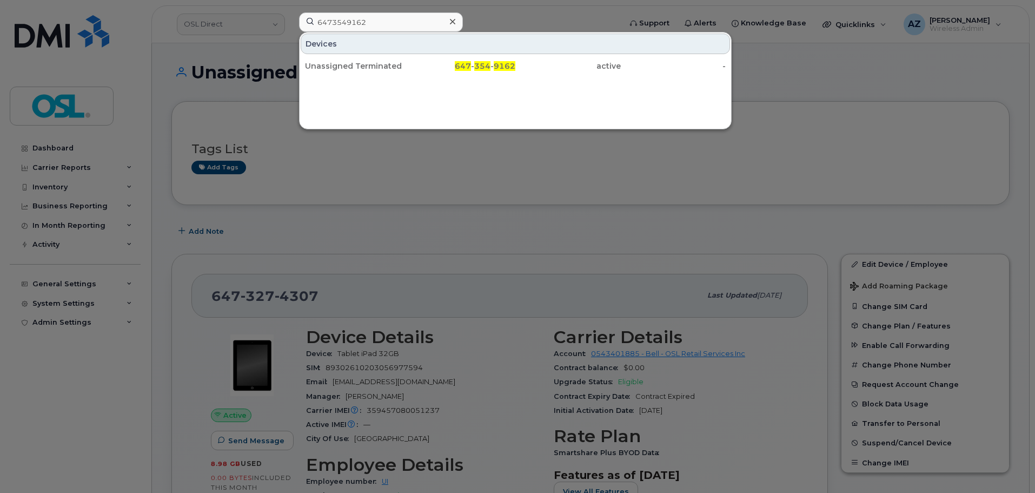
drag, startPoint x: 373, startPoint y: 67, endPoint x: 537, endPoint y: 133, distance: 176.4
click at [373, 67] on div "Unassigned Terminated" at bounding box center [357, 66] width 105 height 11
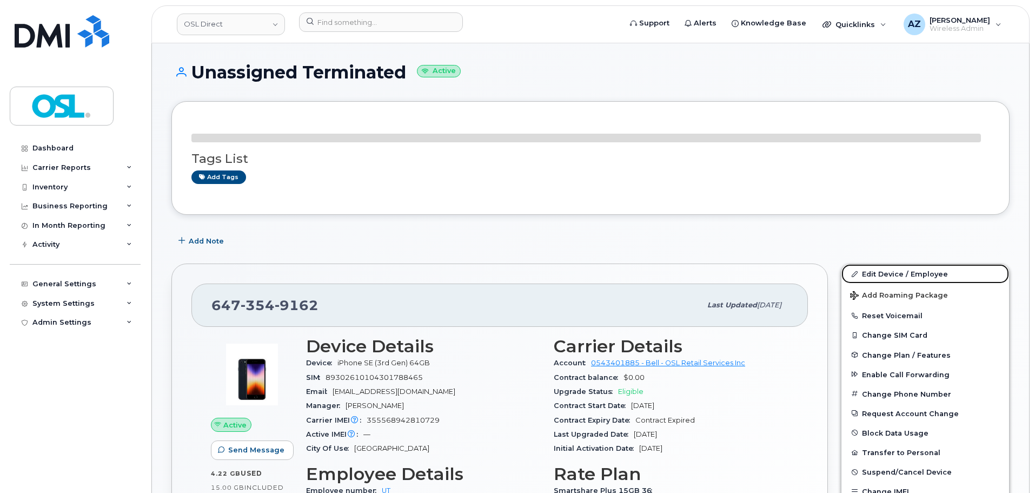
click at [889, 269] on link "Edit Device / Employee" at bounding box center [926, 273] width 168 height 19
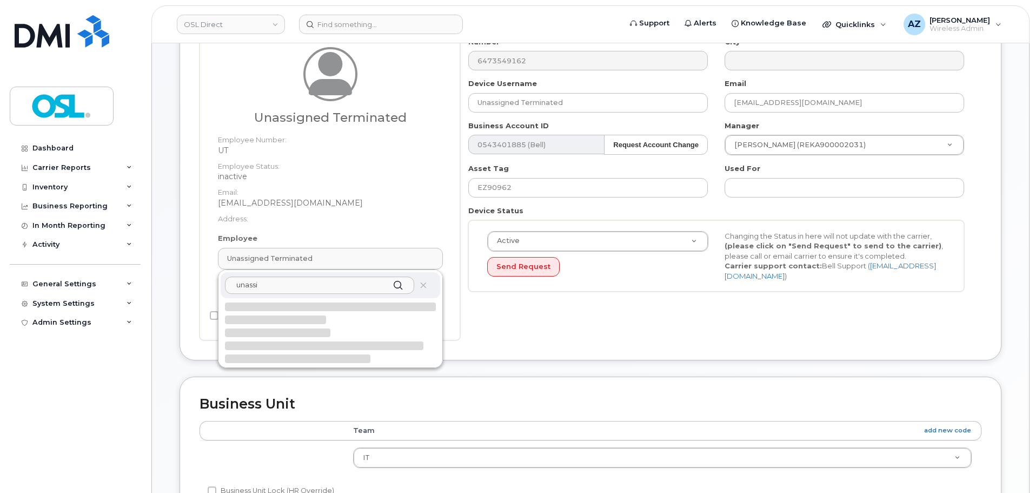
scroll to position [108, 0]
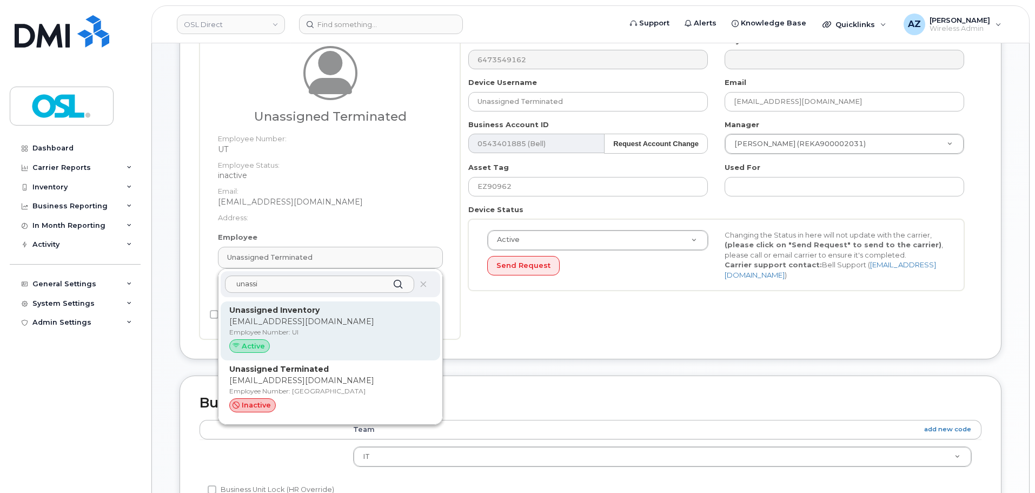
type input "unassi"
click at [296, 321] on p "[EMAIL_ADDRESS][DOMAIN_NAME]" at bounding box center [330, 321] width 202 height 11
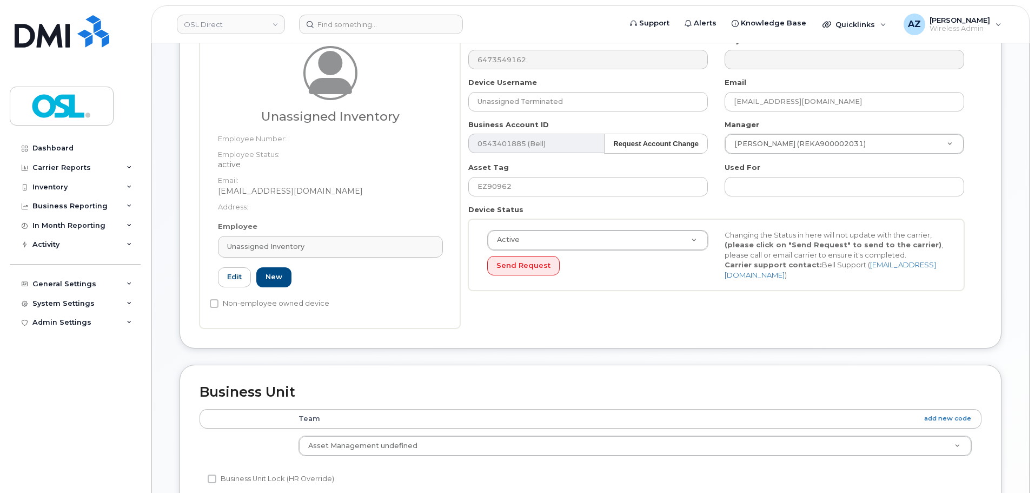
type input "UI"
type input "Unassigned Inventory"
type input "[EMAIL_ADDRESS][DOMAIN_NAME]"
type input "4724252"
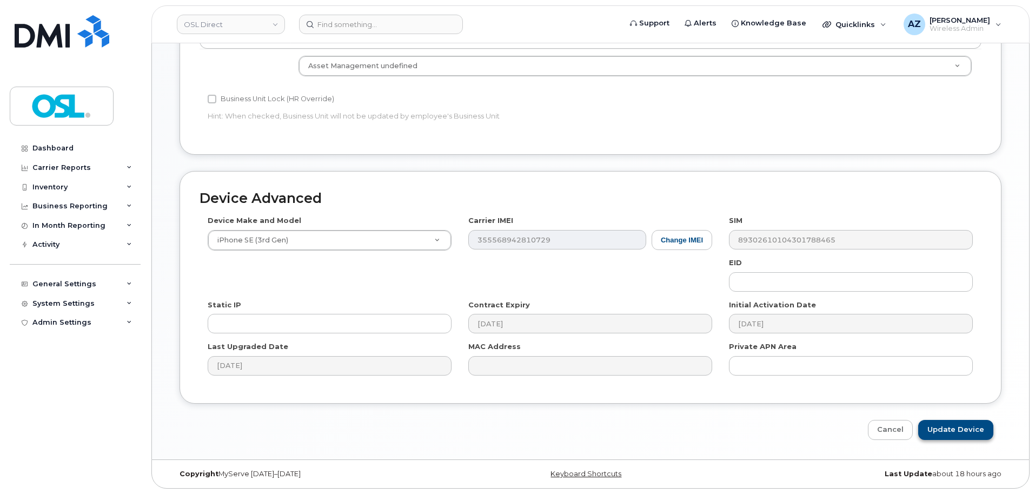
scroll to position [489, 0]
click at [965, 429] on input "Update Device" at bounding box center [955, 429] width 75 height 20
type input "Saving..."
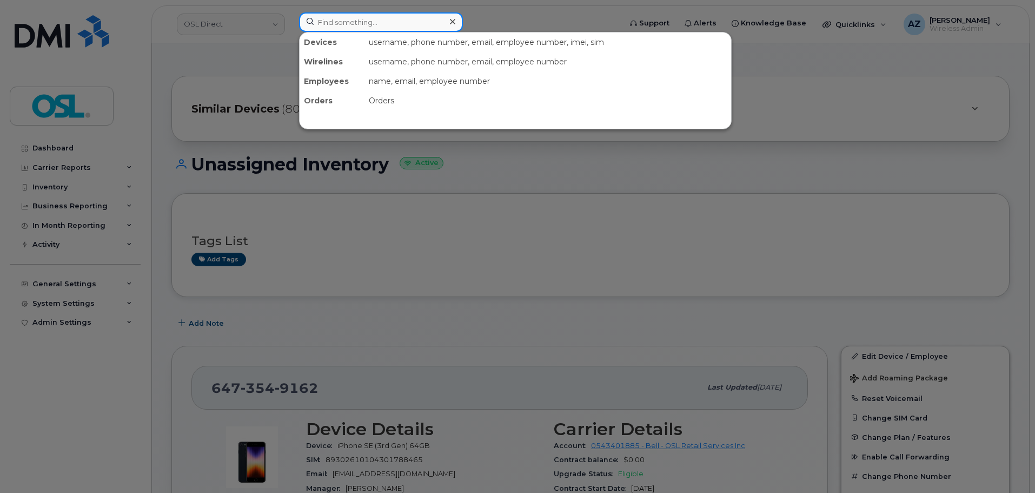
click at [348, 21] on input at bounding box center [381, 21] width 164 height 19
paste input "5142326505"
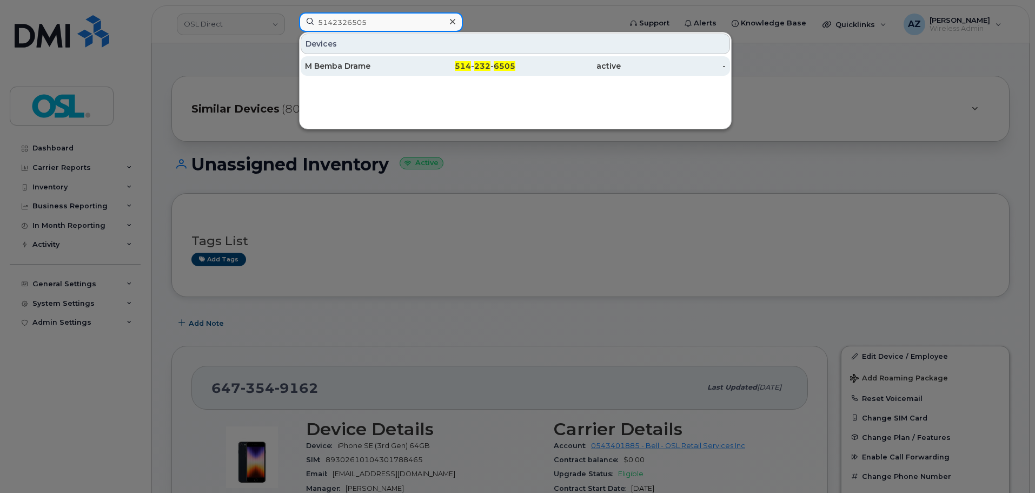
type input "5142326505"
click at [369, 68] on div "M Bemba Drame" at bounding box center [357, 66] width 105 height 11
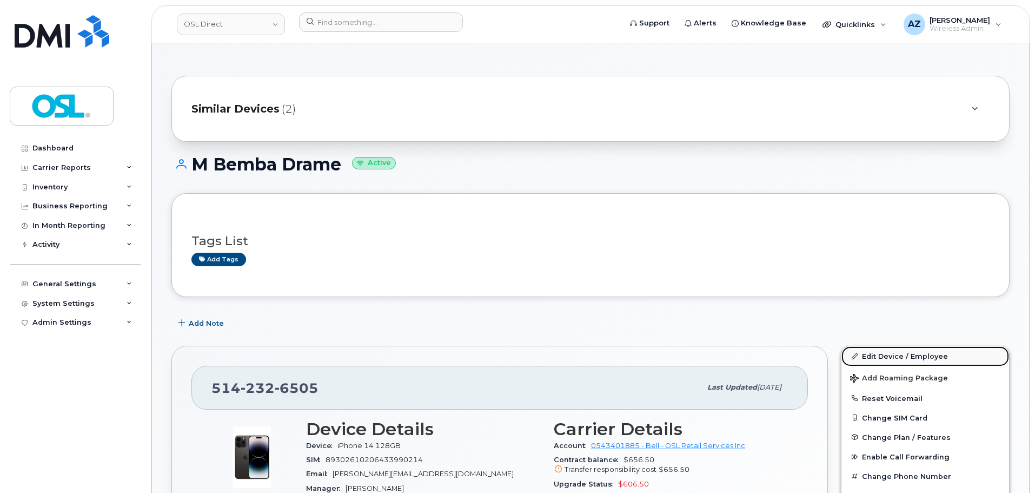
click at [870, 355] on link "Edit Device / Employee" at bounding box center [926, 355] width 168 height 19
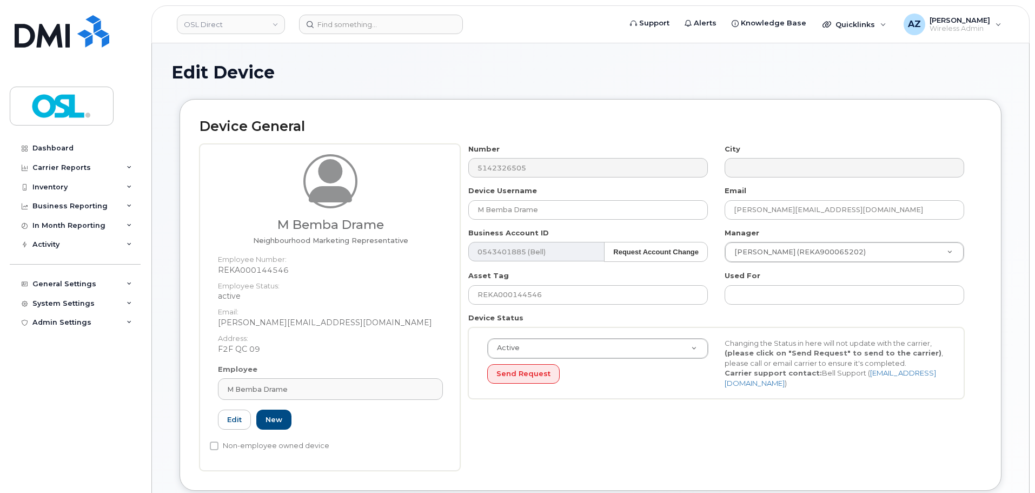
scroll to position [216, 0]
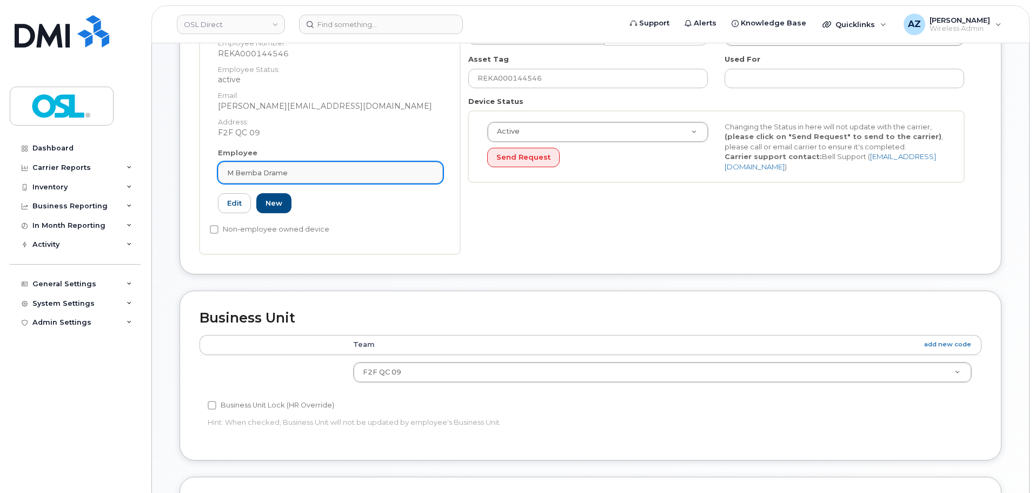
click at [291, 170] on div "M Bemba Drame" at bounding box center [330, 173] width 207 height 10
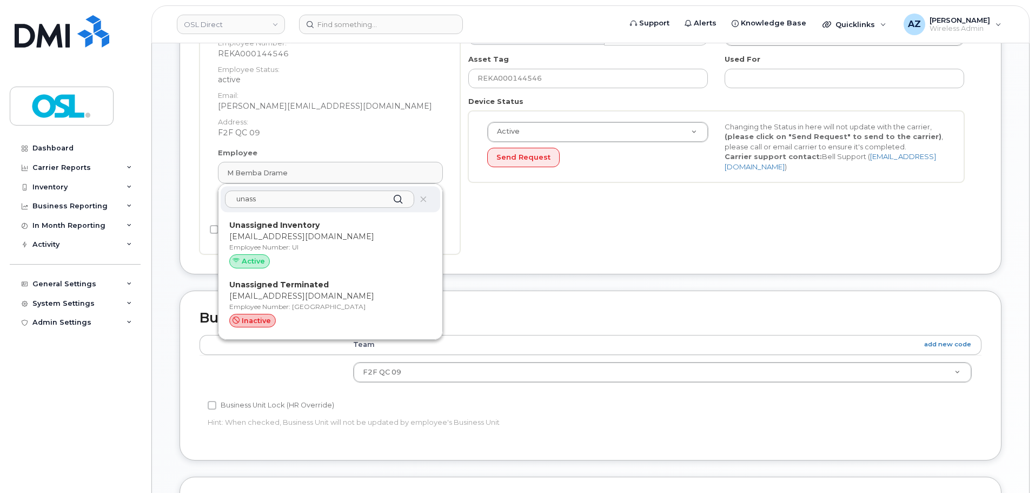
type input "unass"
click at [312, 228] on strong "Unassigned Inventory" at bounding box center [274, 225] width 90 height 10
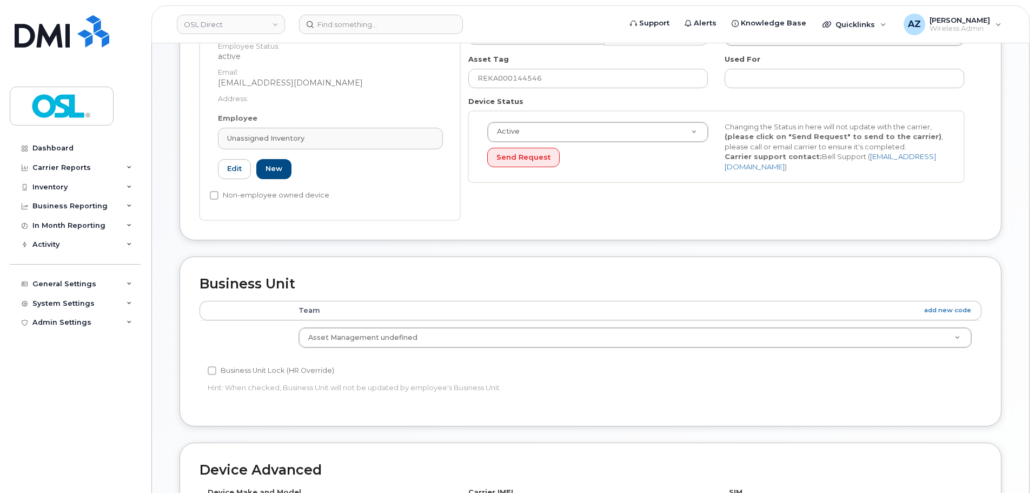
type input "UI"
type input "Unassigned Inventory"
type input "support@osldirect.com"
type input "4724252"
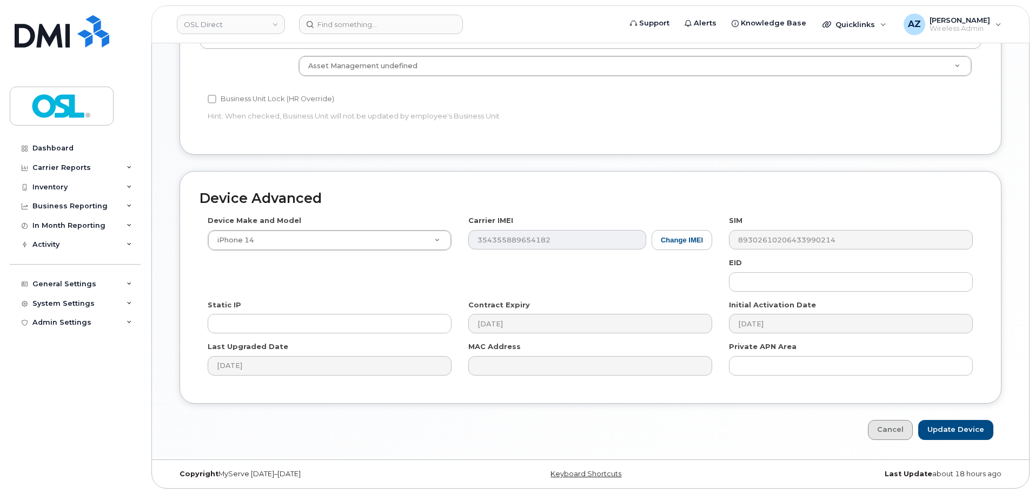
scroll to position [489, 0]
click at [967, 432] on input "Update Device" at bounding box center [955, 429] width 75 height 20
type input "Saving..."
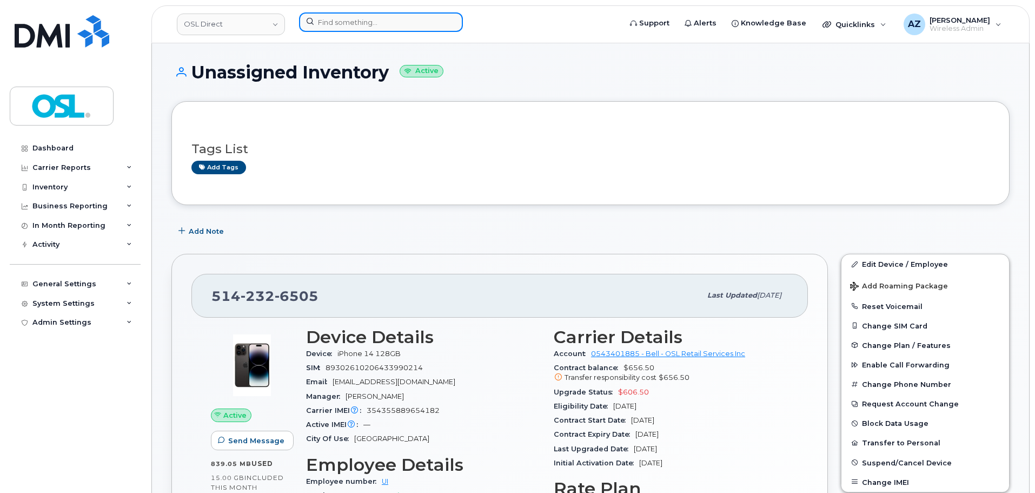
click at [390, 22] on input at bounding box center [381, 21] width 164 height 19
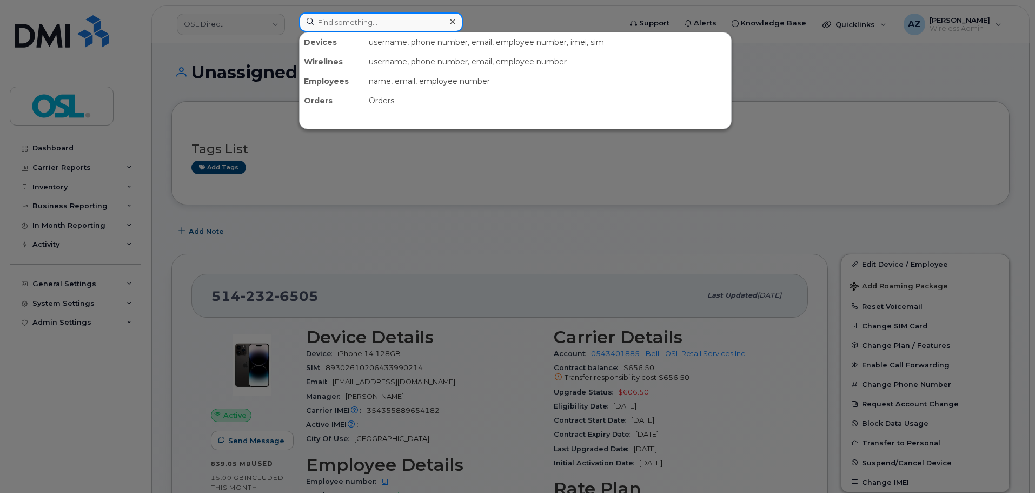
paste input "6472246991"
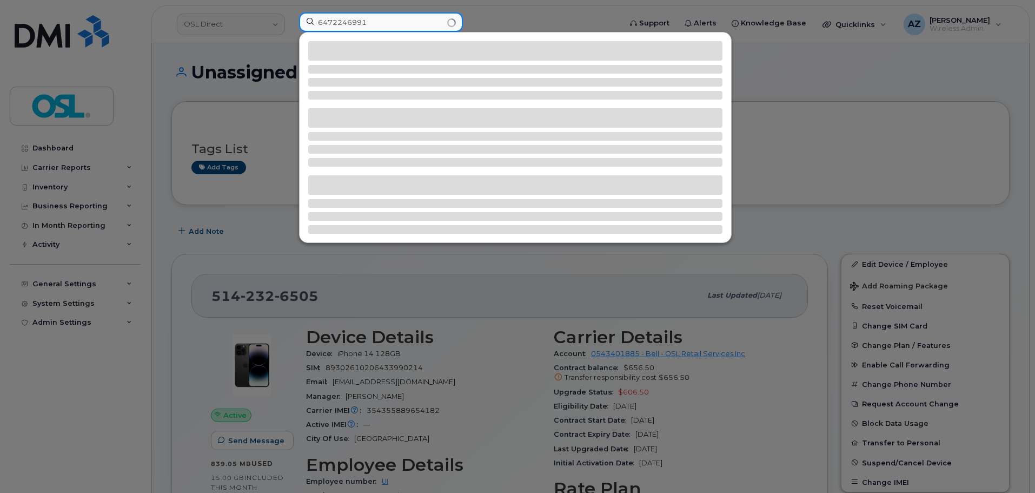
type input "6472246991"
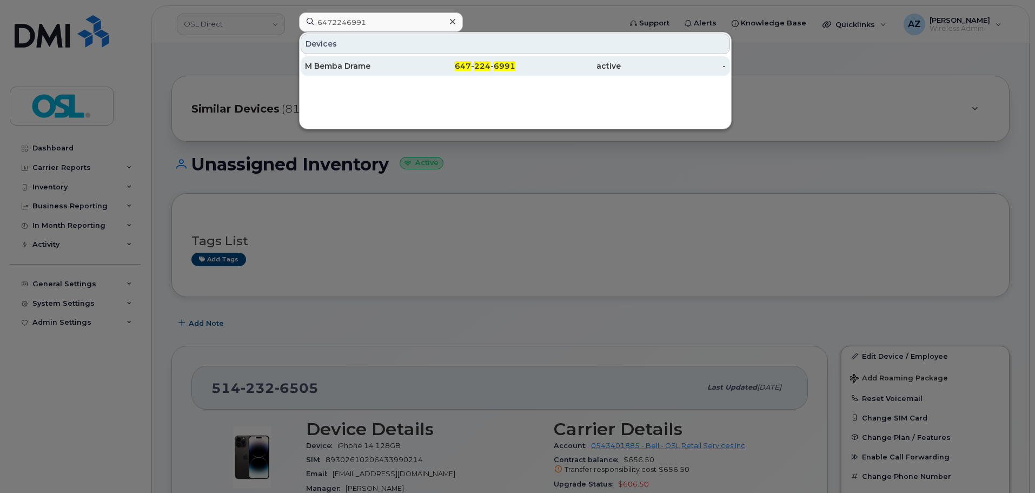
click at [399, 58] on div "M Bemba Drame" at bounding box center [357, 65] width 105 height 19
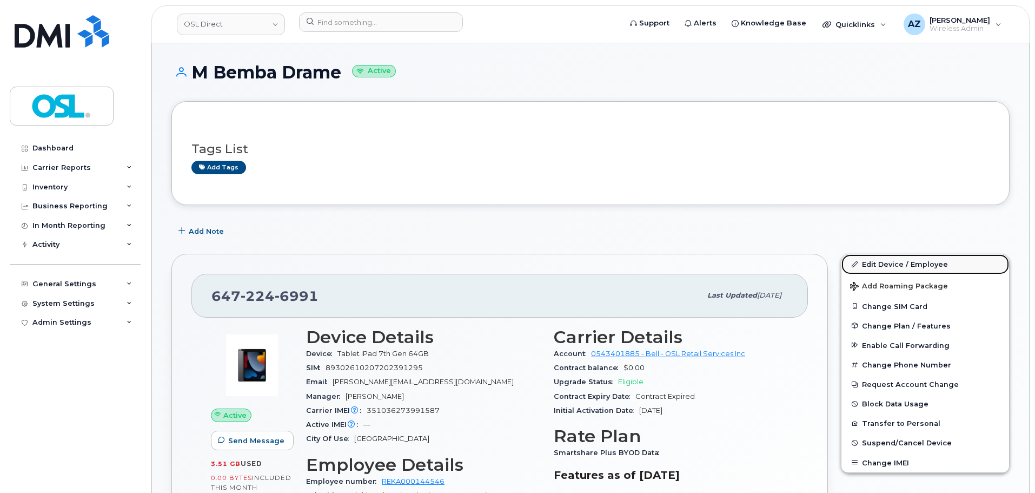
click at [889, 260] on link "Edit Device / Employee" at bounding box center [926, 263] width 168 height 19
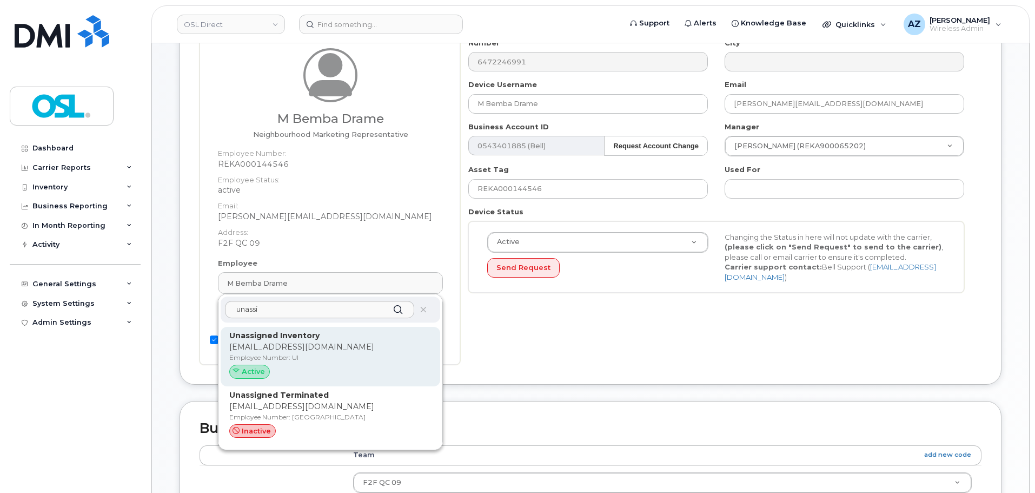
scroll to position [108, 0]
type input "unassi"
click at [336, 353] on p "Employee Number: UI" at bounding box center [330, 355] width 202 height 10
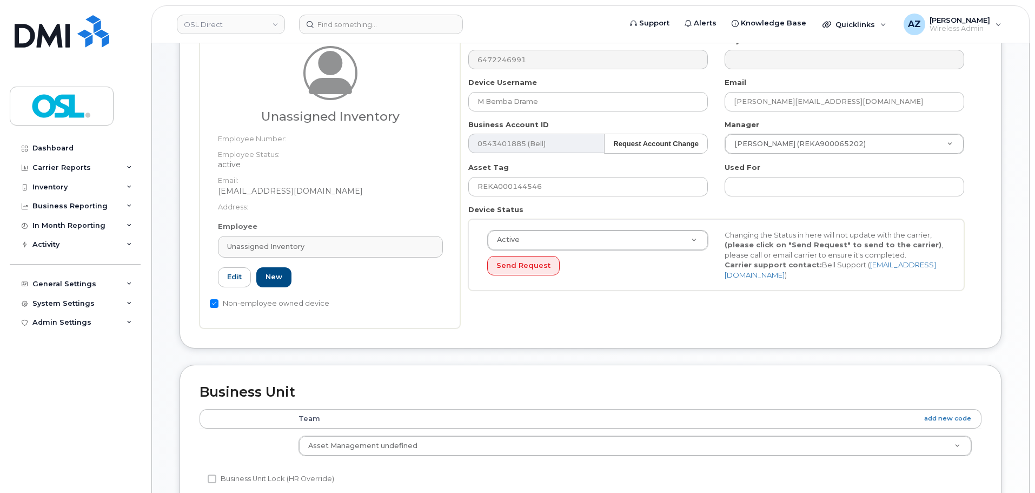
type input "UI"
type input "Unassigned Inventory"
type input "support@osldirect.com"
type input "4724252"
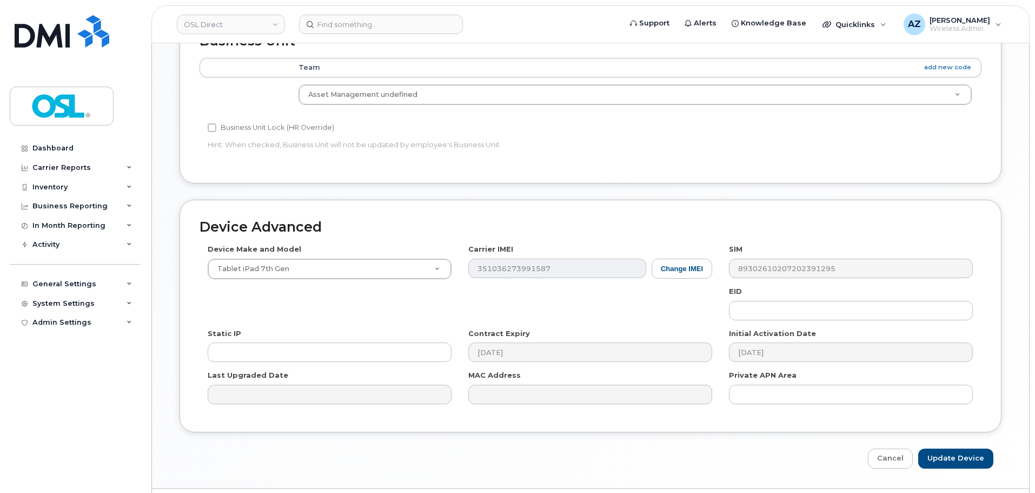
scroll to position [489, 0]
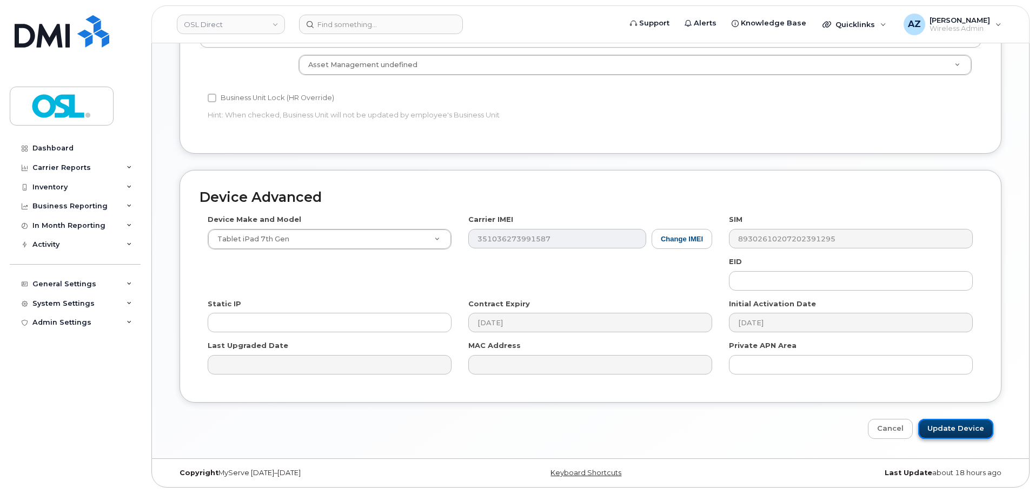
click at [954, 427] on input "Update Device" at bounding box center [955, 429] width 75 height 20
type input "Saving..."
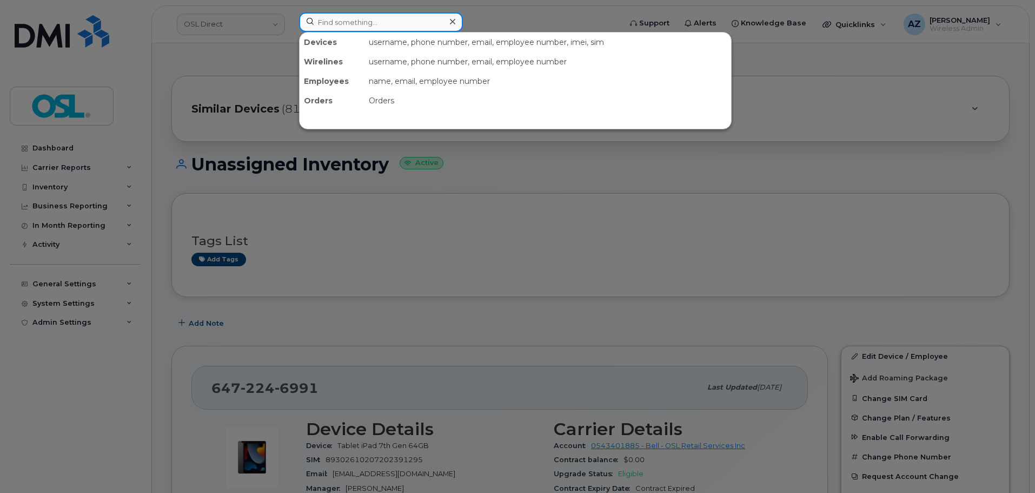
click at [368, 17] on input at bounding box center [381, 21] width 164 height 19
paste input "4168093821"
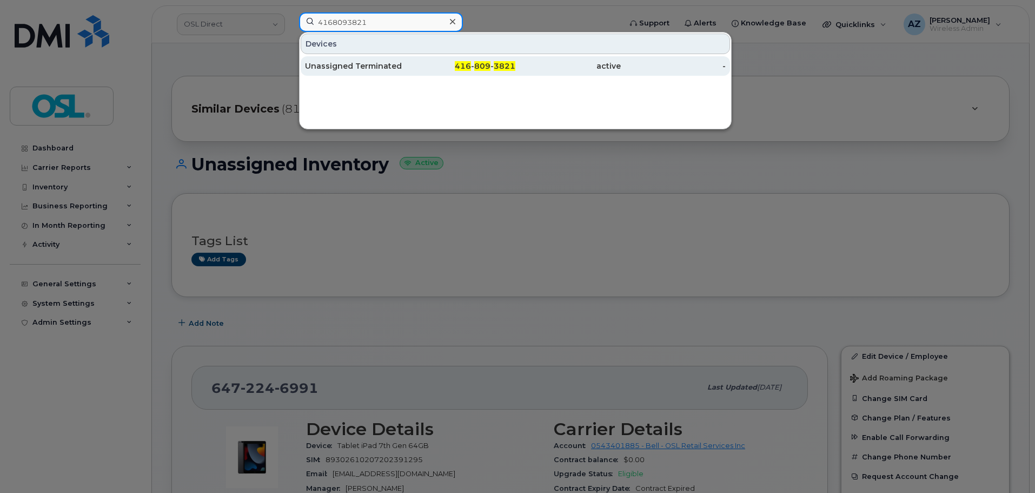
type input "4168093821"
click at [371, 67] on div "Unassigned Terminated" at bounding box center [357, 66] width 105 height 11
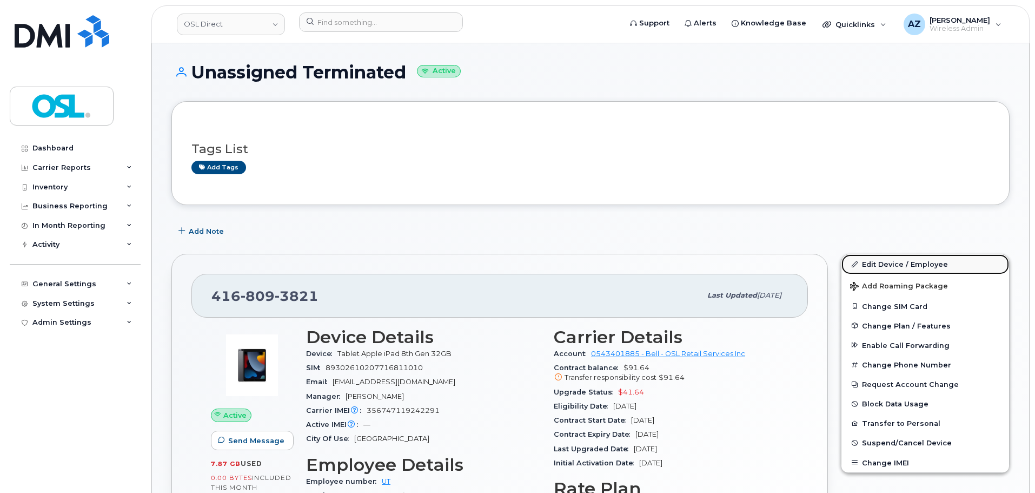
click at [890, 266] on link "Edit Device / Employee" at bounding box center [926, 263] width 168 height 19
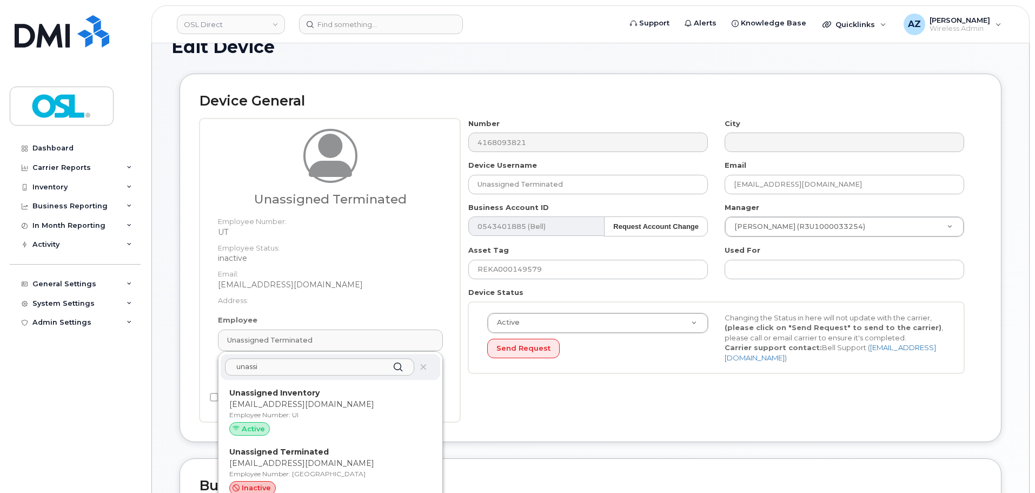
scroll to position [54, 0]
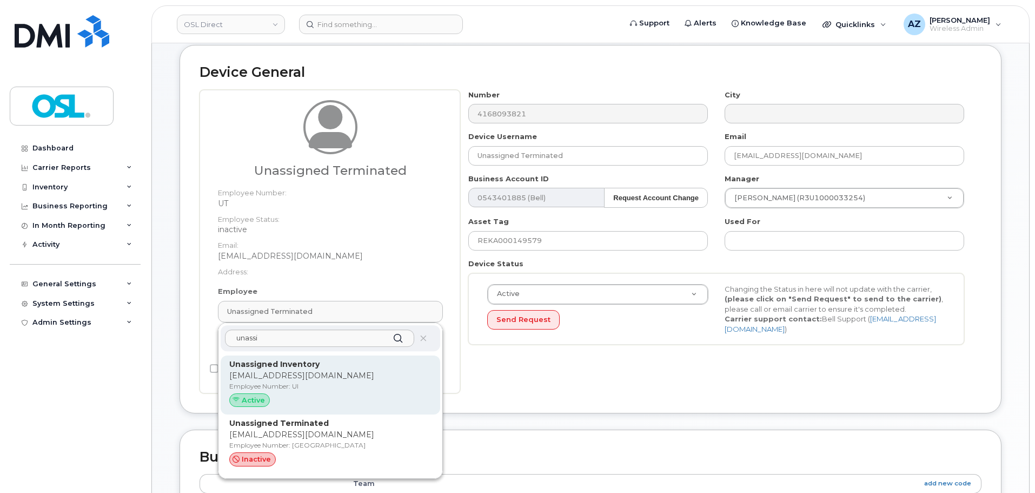
type input "unassi"
click at [324, 370] on p "[EMAIL_ADDRESS][DOMAIN_NAME]" at bounding box center [330, 375] width 202 height 11
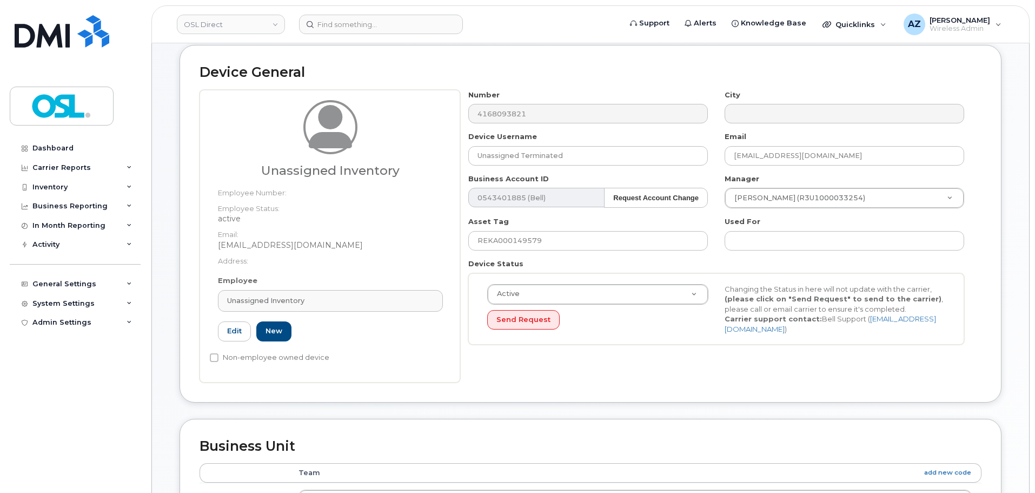
type input "UI"
type input "Unassigned Inventory"
type input "[EMAIL_ADDRESS][DOMAIN_NAME]"
type input "4724252"
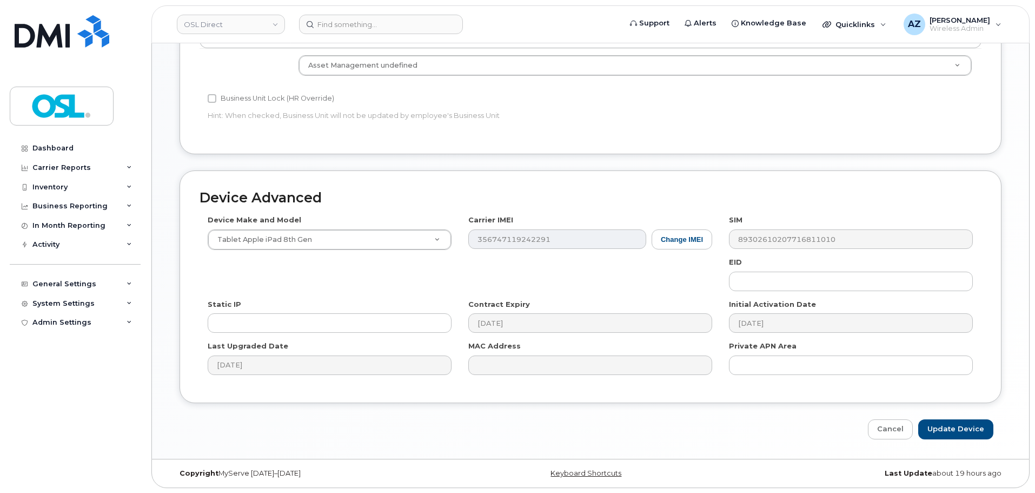
scroll to position [489, 0]
click at [957, 435] on input "Update Device" at bounding box center [955, 429] width 75 height 20
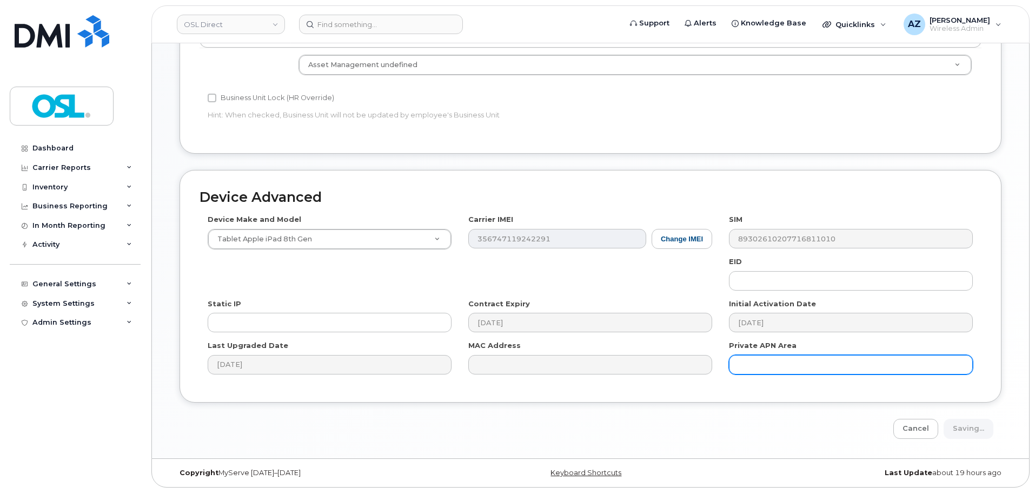
type input "Saving..."
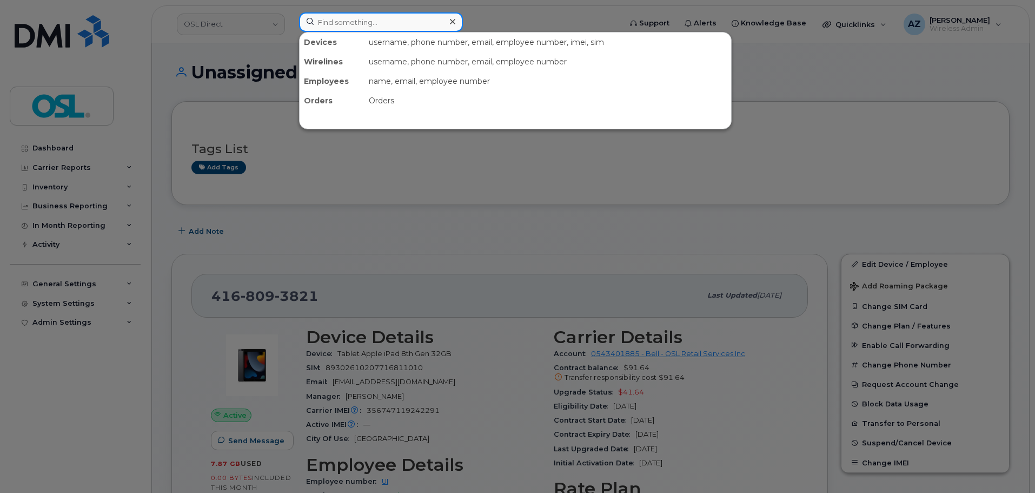
click at [428, 21] on input at bounding box center [381, 21] width 164 height 19
paste input "4165708541"
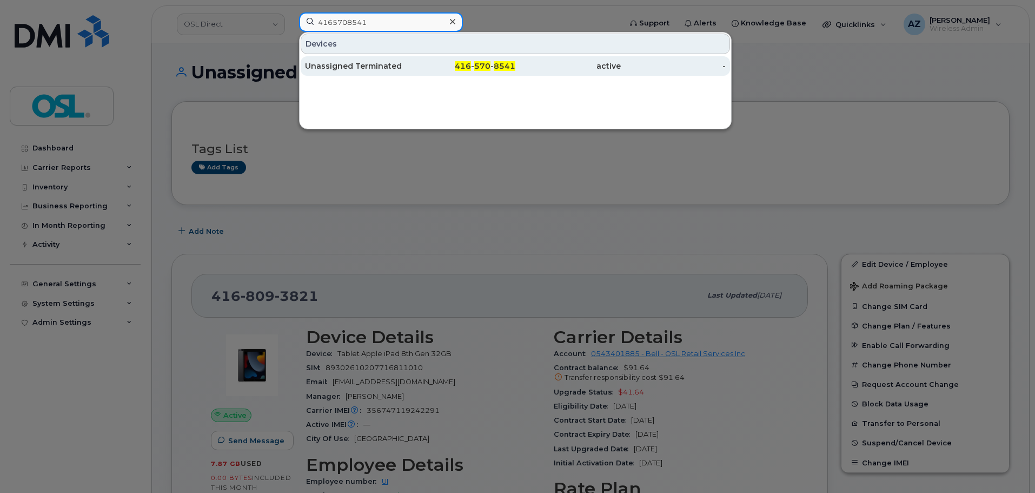
type input "4165708541"
click at [401, 68] on div "Unassigned Terminated" at bounding box center [357, 66] width 105 height 11
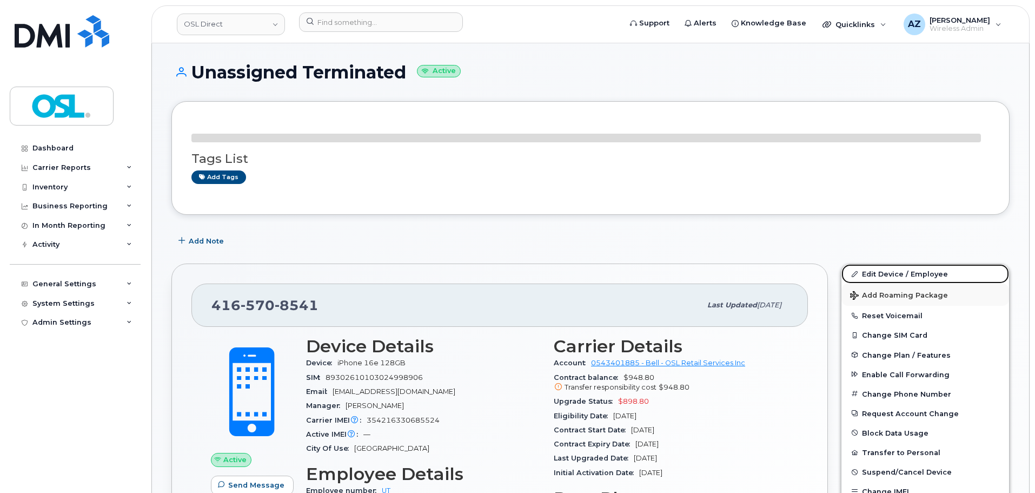
drag, startPoint x: 891, startPoint y: 274, endPoint x: 883, endPoint y: 275, distance: 8.3
click at [890, 274] on div "Edit Device / Employee Add Roaming Package Reset Voicemail Change SIM Card Chan…" at bounding box center [925, 382] width 169 height 238
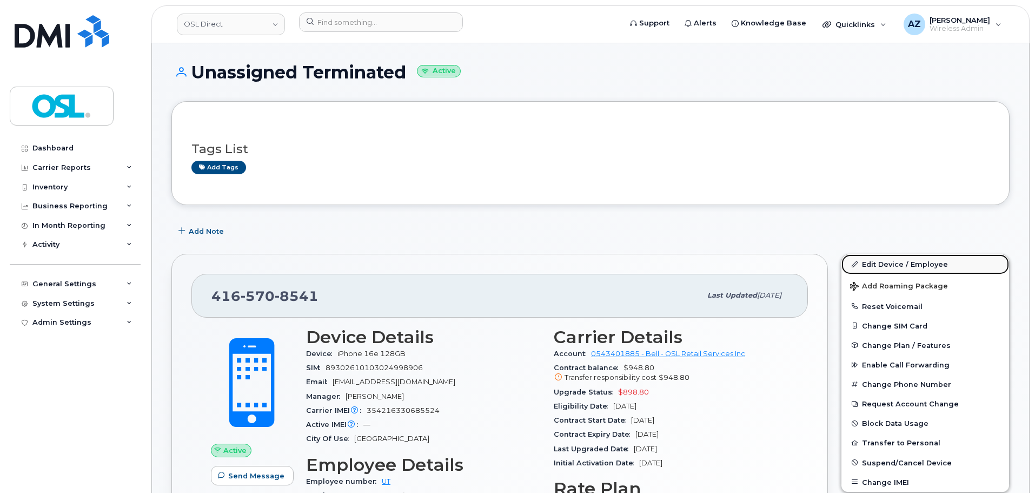
click at [880, 263] on link "Edit Device / Employee" at bounding box center [926, 263] width 168 height 19
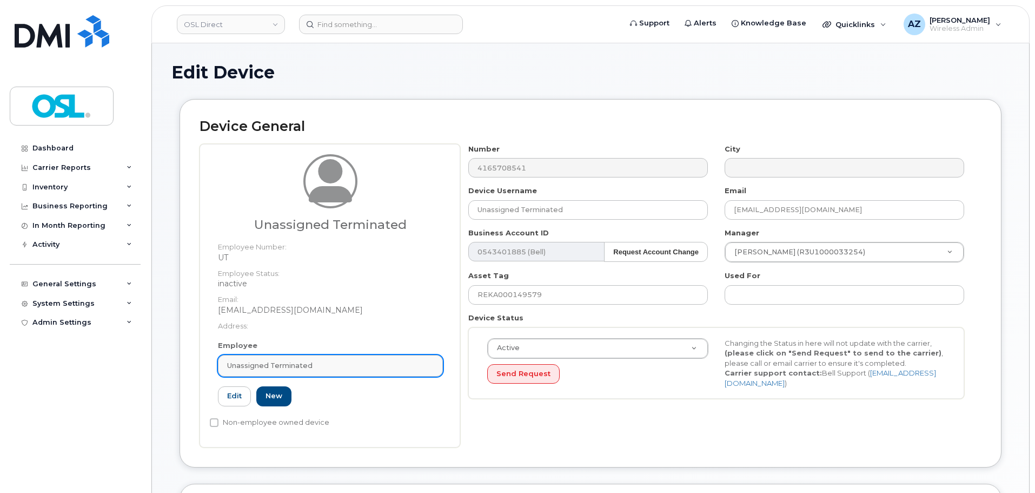
click at [294, 360] on link "Unassigned Terminated" at bounding box center [330, 366] width 225 height 22
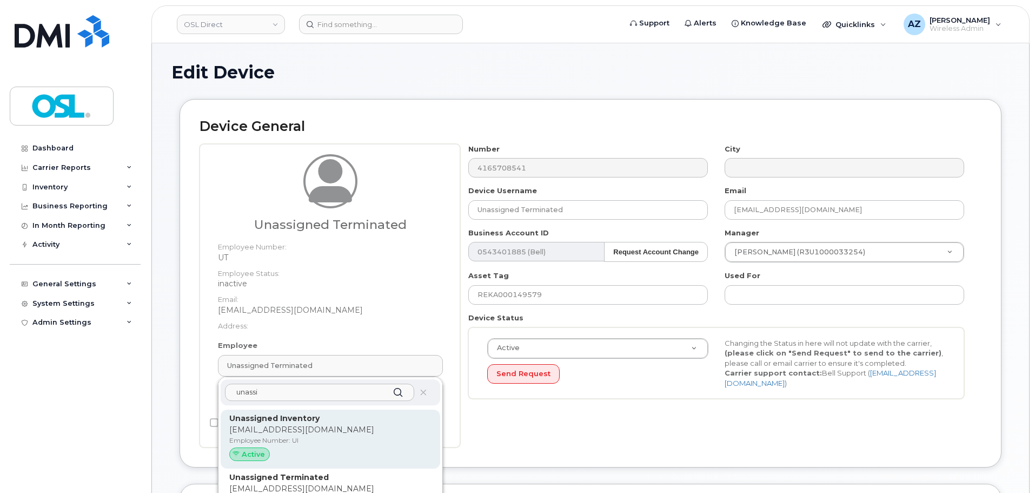
type input "unassi"
click at [304, 426] on p "[EMAIL_ADDRESS][DOMAIN_NAME]" at bounding box center [330, 429] width 202 height 11
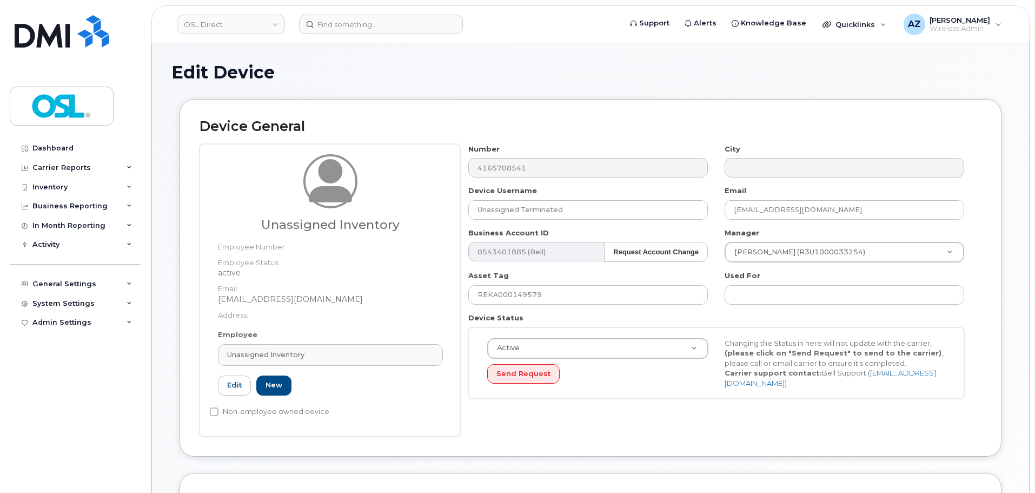
type input "UI"
type input "Unassigned Inventory"
type input "[EMAIL_ADDRESS][DOMAIN_NAME]"
type input "4724252"
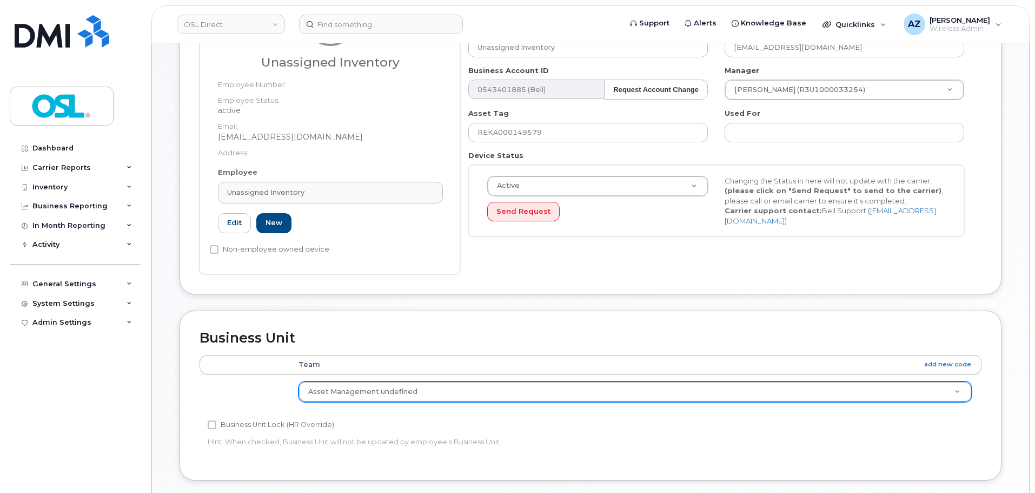
scroll to position [433, 0]
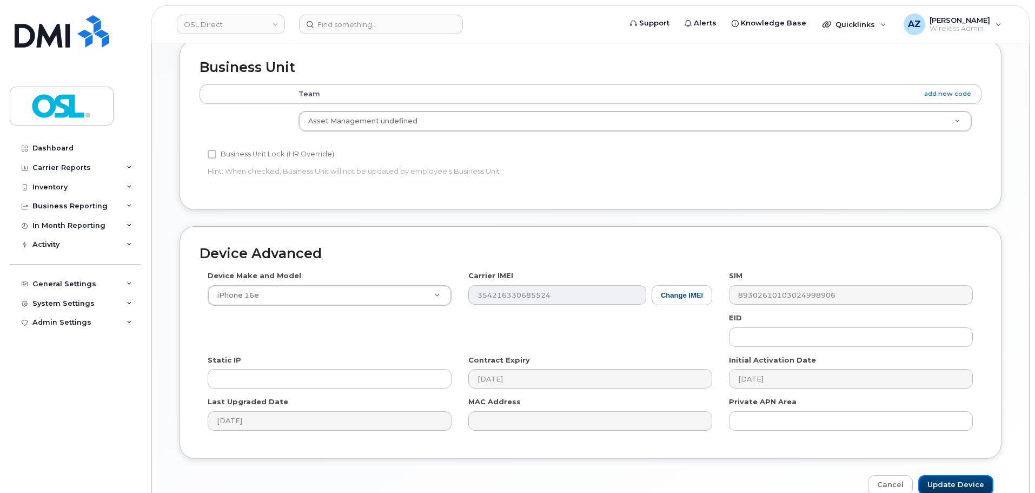
drag, startPoint x: 945, startPoint y: 481, endPoint x: 782, endPoint y: 305, distance: 240.3
click at [945, 481] on input "Update Device" at bounding box center [955, 485] width 75 height 20
type input "Saving..."
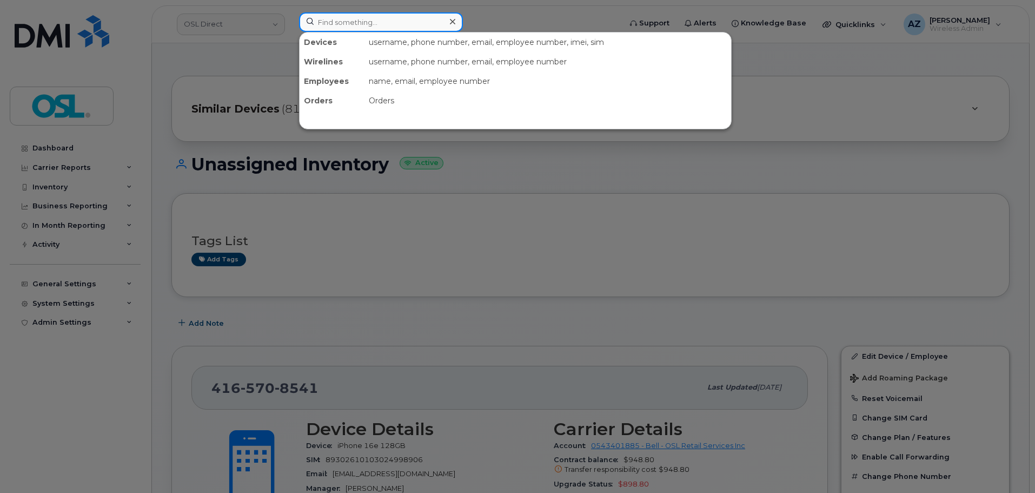
click at [393, 22] on input at bounding box center [381, 21] width 164 height 19
paste input "5146052923"
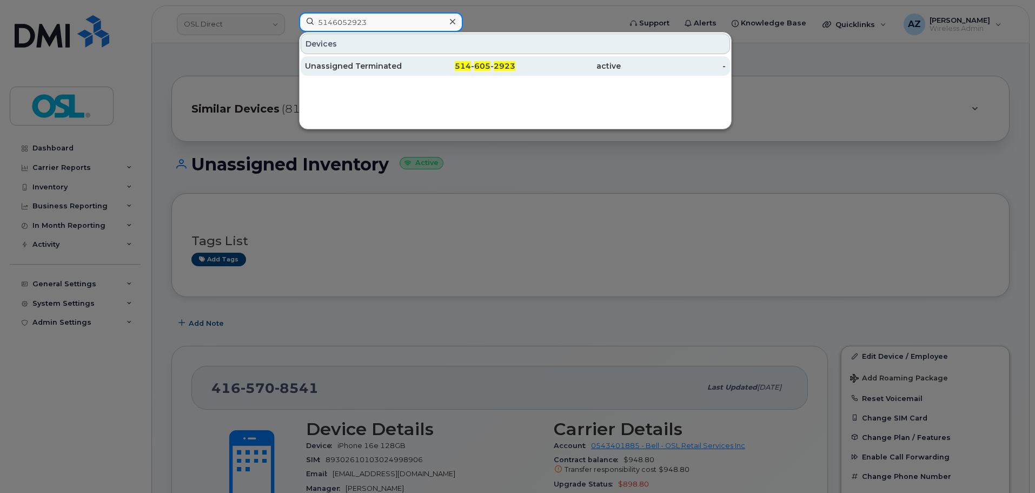
type input "5146052923"
click at [388, 69] on div "Unassigned Terminated" at bounding box center [357, 66] width 105 height 11
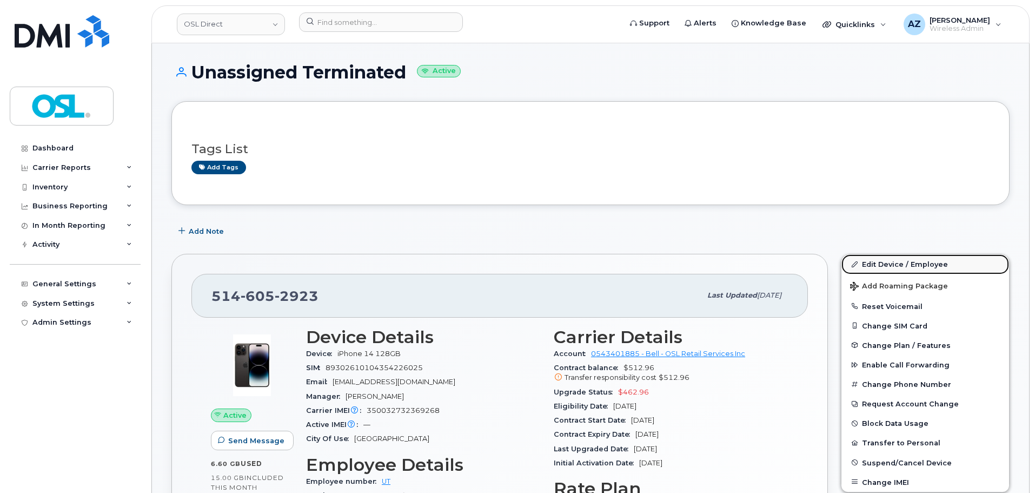
click at [895, 263] on link "Edit Device / Employee" at bounding box center [926, 263] width 168 height 19
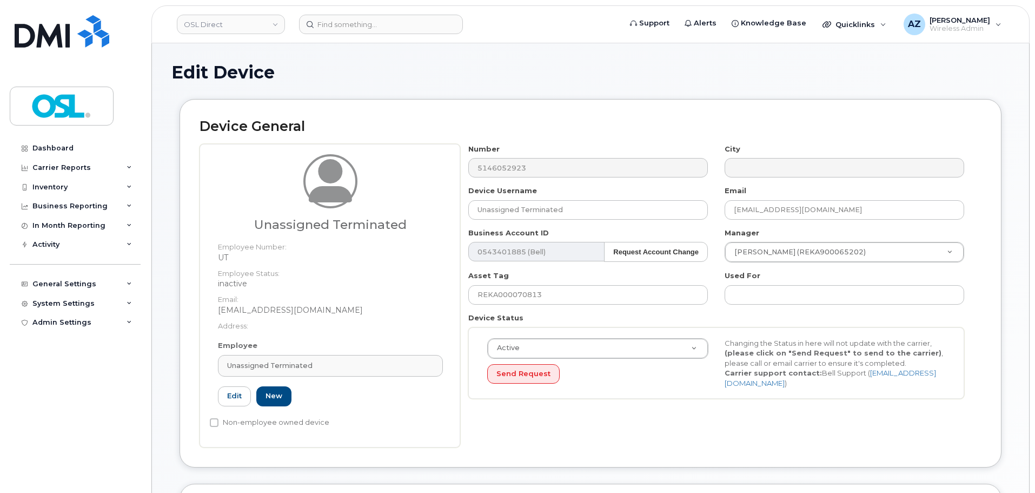
click at [315, 372] on link "Unassigned Terminated" at bounding box center [330, 366] width 225 height 22
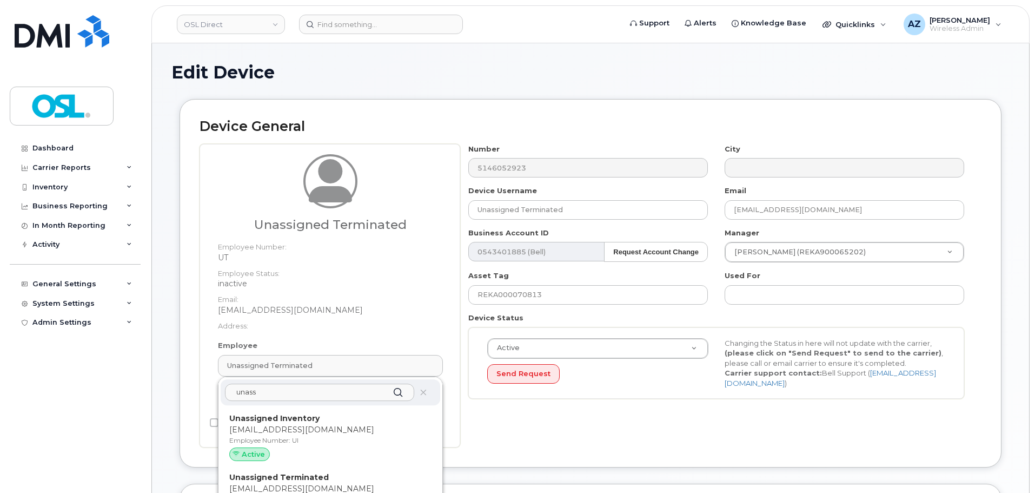
scroll to position [54, 0]
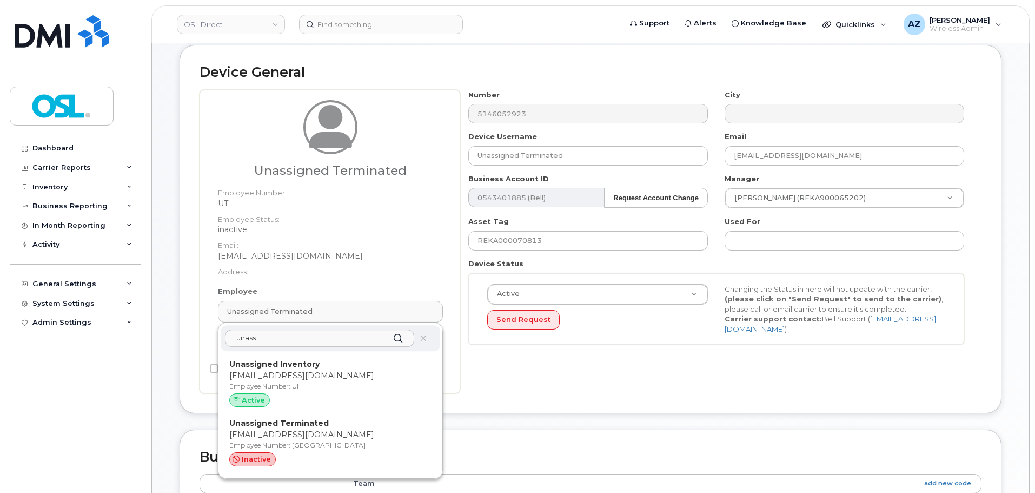
type input "unass"
click at [321, 377] on p "support@osldirect.com" at bounding box center [330, 375] width 202 height 11
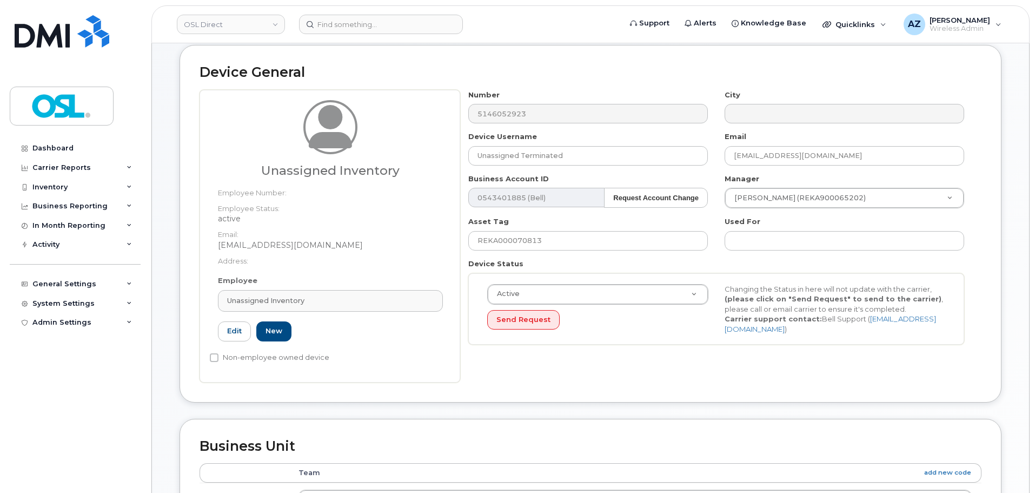
type input "UI"
type input "Unassigned Inventory"
type input "support@osldirect.com"
type input "4724252"
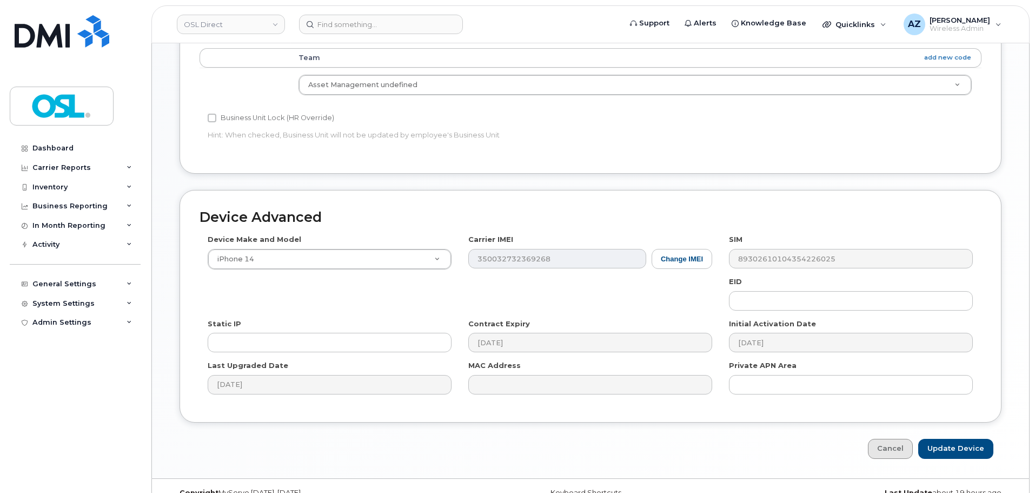
scroll to position [489, 0]
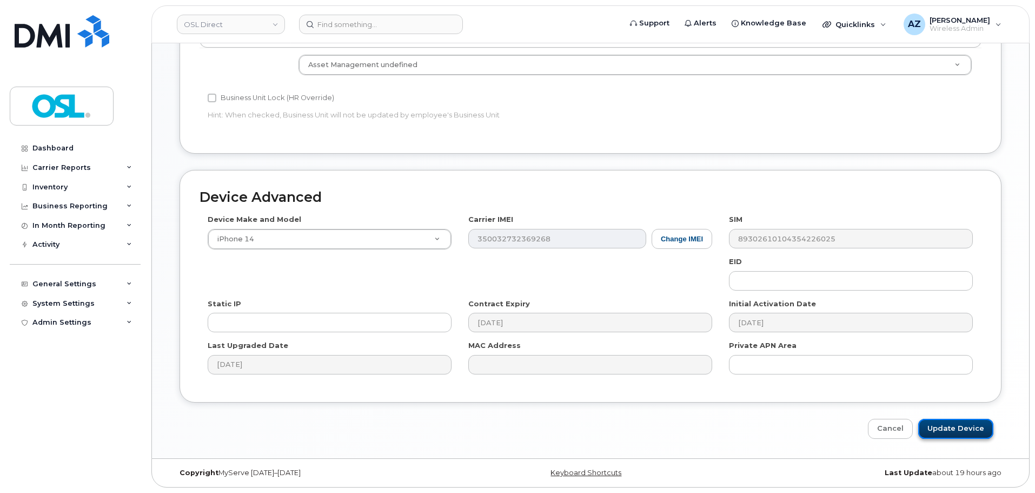
click at [938, 425] on input "Update Device" at bounding box center [955, 429] width 75 height 20
type input "Saving..."
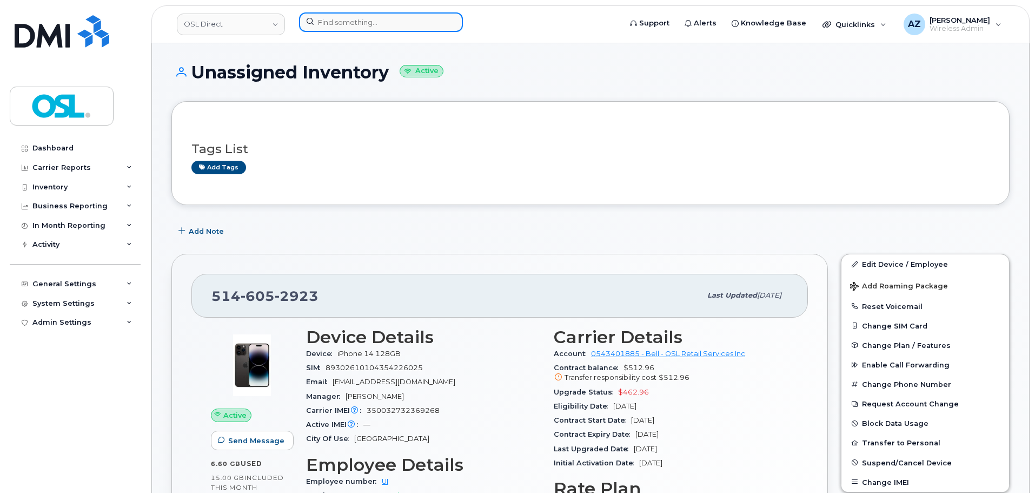
click at [363, 31] on input at bounding box center [381, 21] width 164 height 19
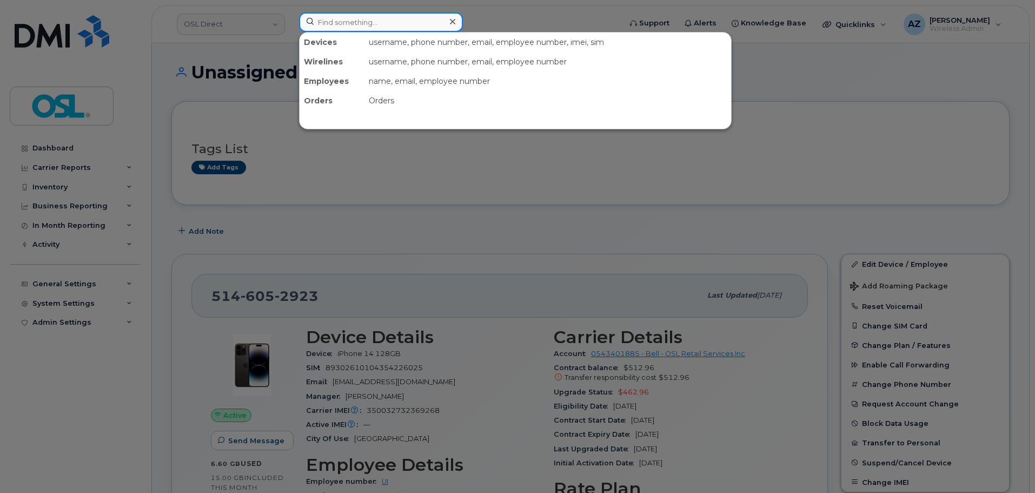
paste input "4383402949"
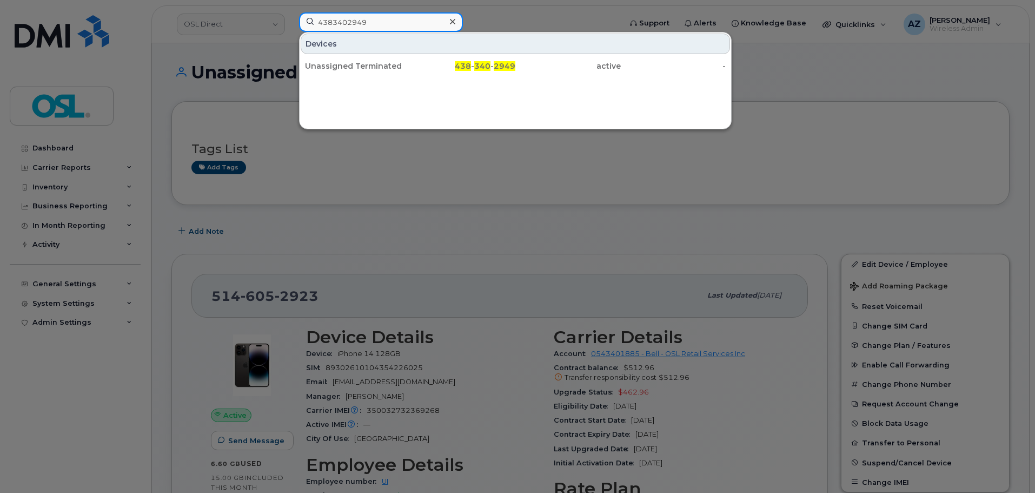
type input "4383402949"
click at [373, 60] on div "Unassigned Terminated" at bounding box center [357, 65] width 105 height 19
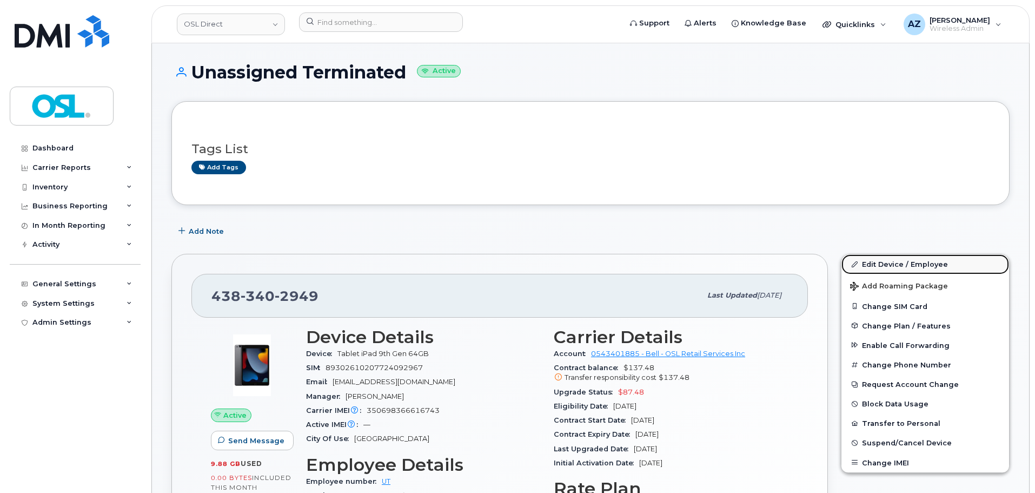
click at [870, 265] on link "Edit Device / Employee" at bounding box center [926, 263] width 168 height 19
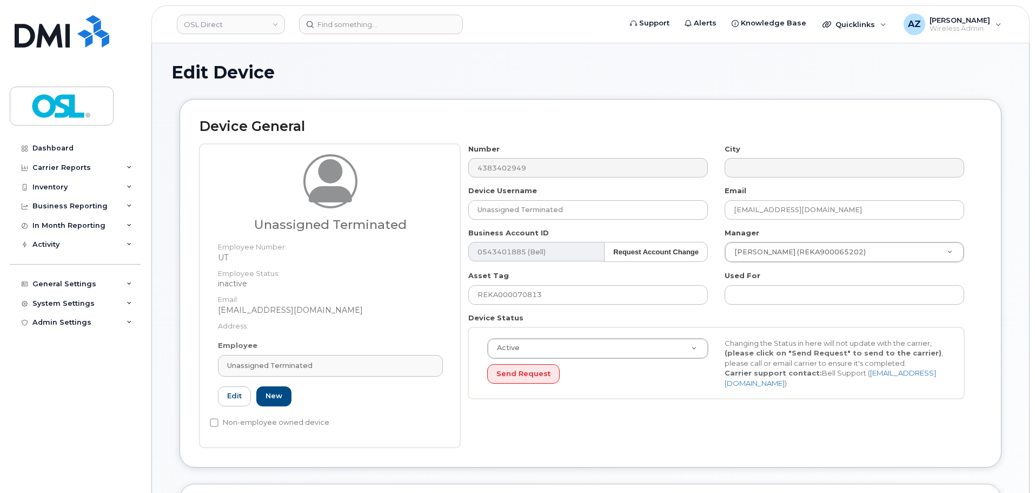
click at [314, 363] on div "Unassigned Terminated" at bounding box center [330, 365] width 207 height 10
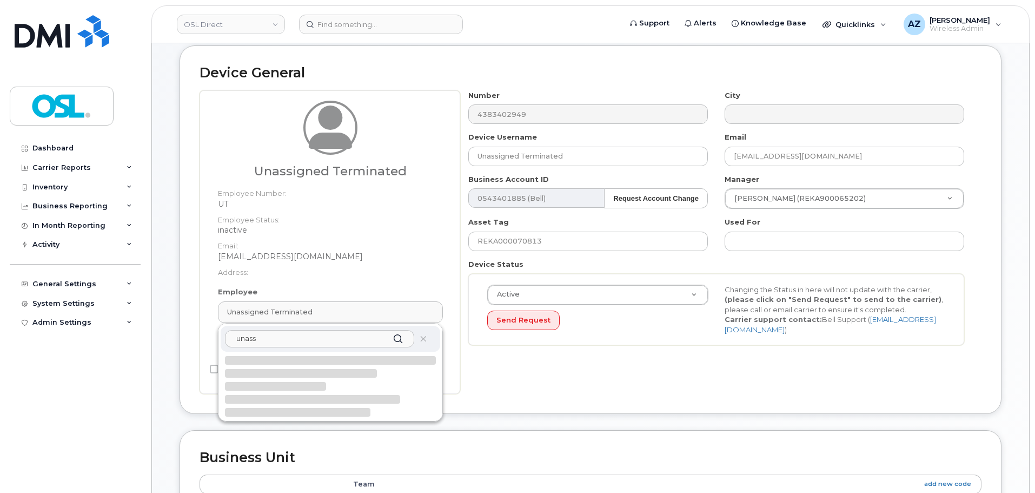
scroll to position [54, 0]
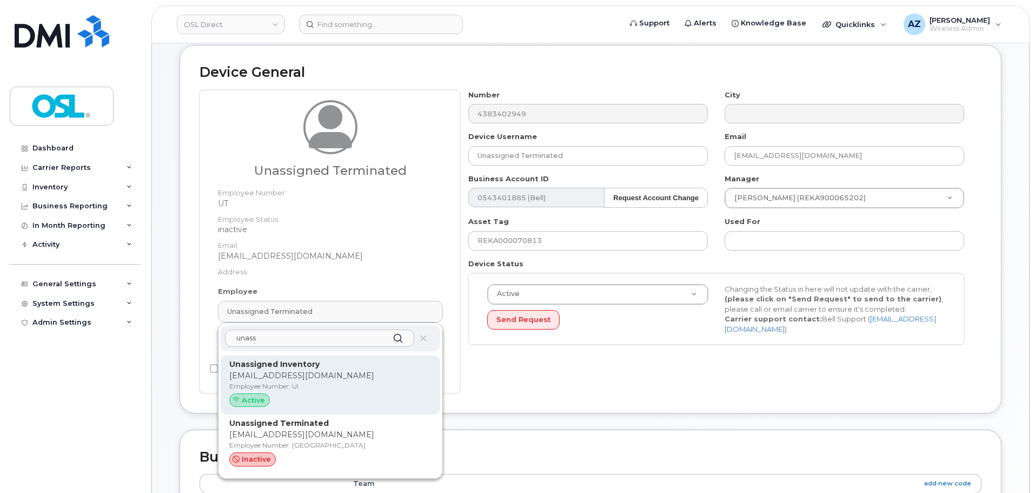
type input "unass"
click at [332, 364] on p "Unassigned Inventory" at bounding box center [330, 364] width 202 height 11
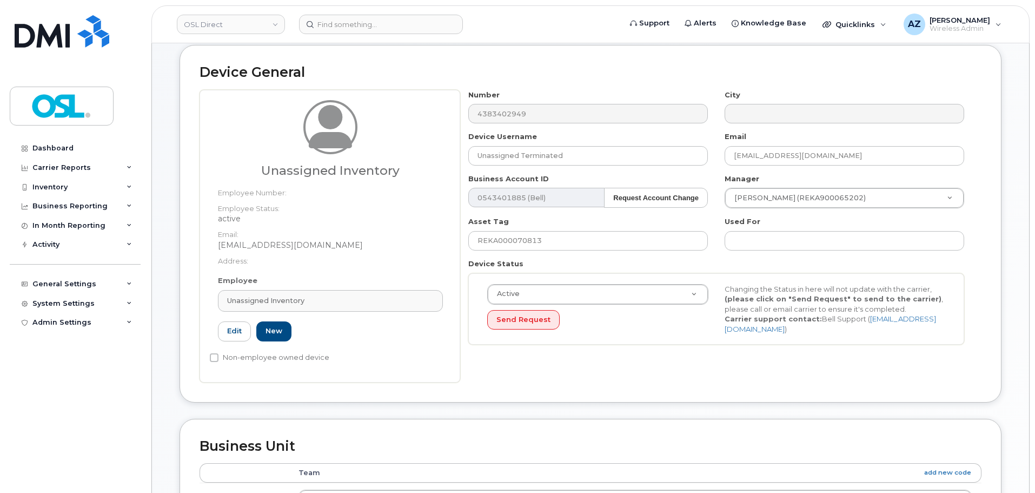
type input "UI"
type input "Unassigned Inventory"
type input "[EMAIL_ADDRESS][DOMAIN_NAME]"
type input "4724252"
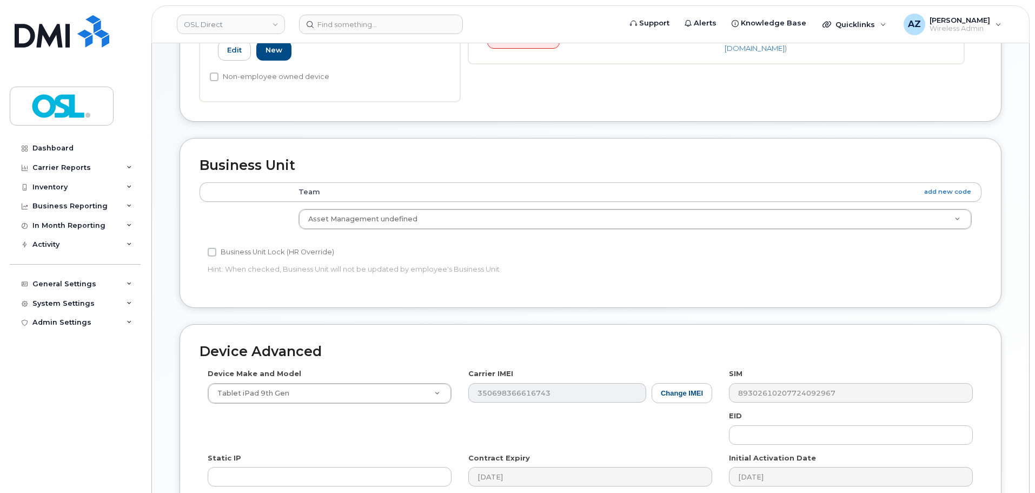
scroll to position [487, 0]
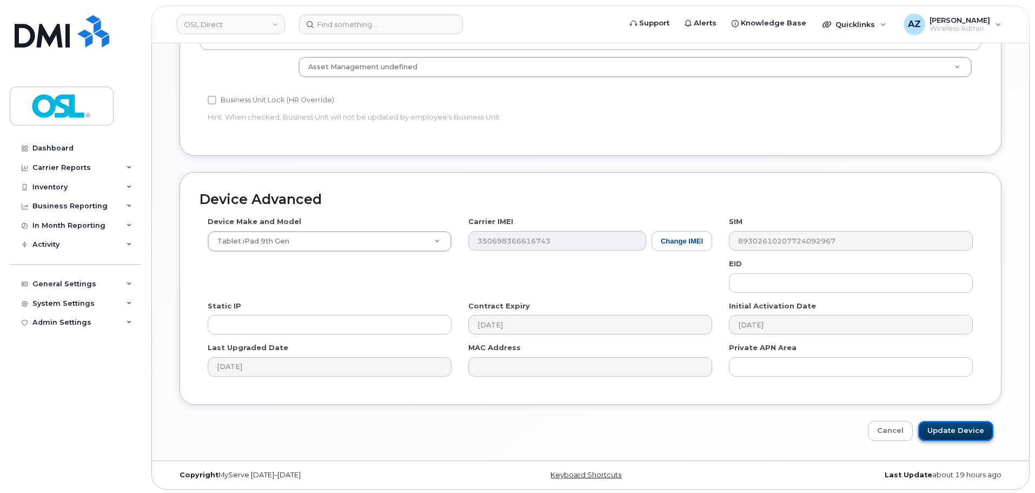
click at [955, 426] on input "Update Device" at bounding box center [955, 431] width 75 height 20
type input "Saving..."
